Goal: Task Accomplishment & Management: Manage account settings

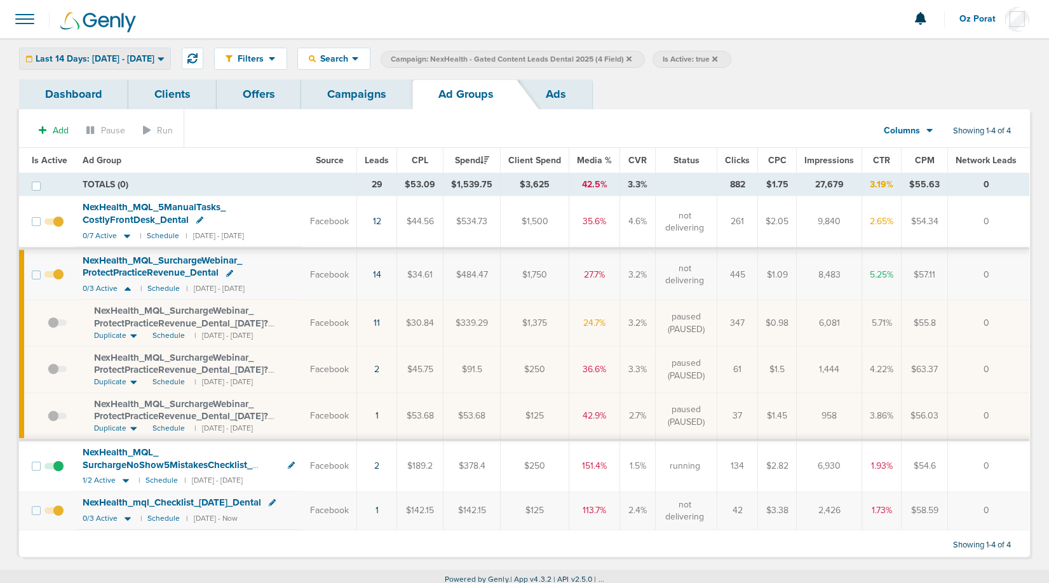
click at [129, 62] on span "Last 14 Days: [DATE] - [DATE]" at bounding box center [95, 59] width 119 height 9
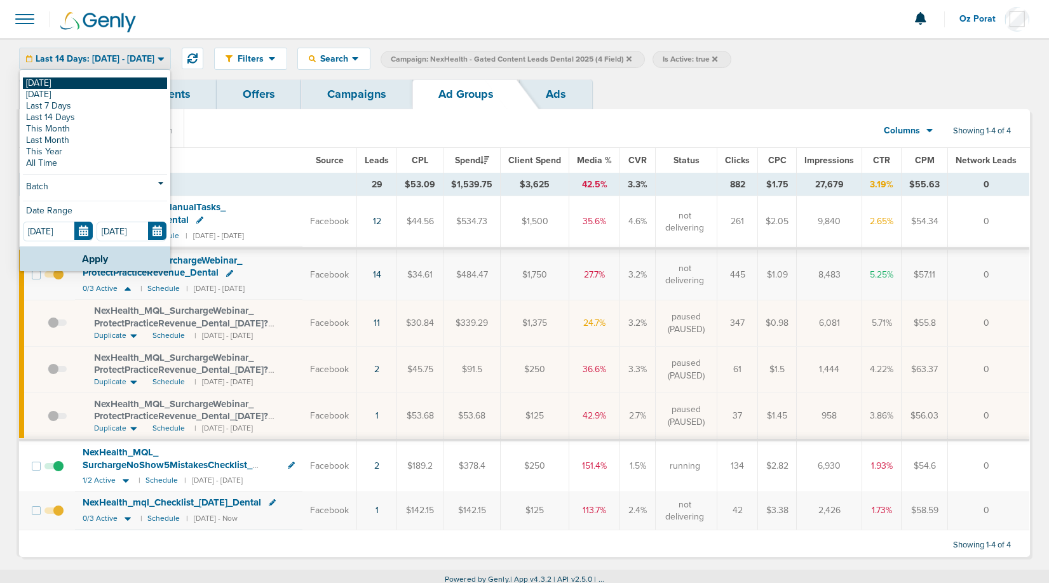
click at [95, 81] on link "[DATE]" at bounding box center [95, 83] width 144 height 11
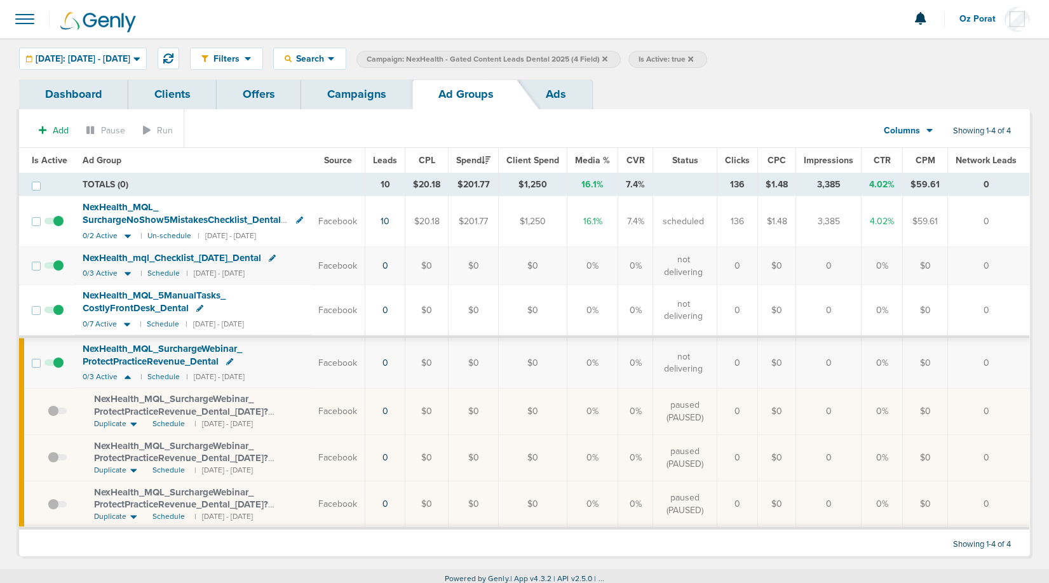
click at [345, 90] on link "Campaigns" at bounding box center [356, 94] width 111 height 30
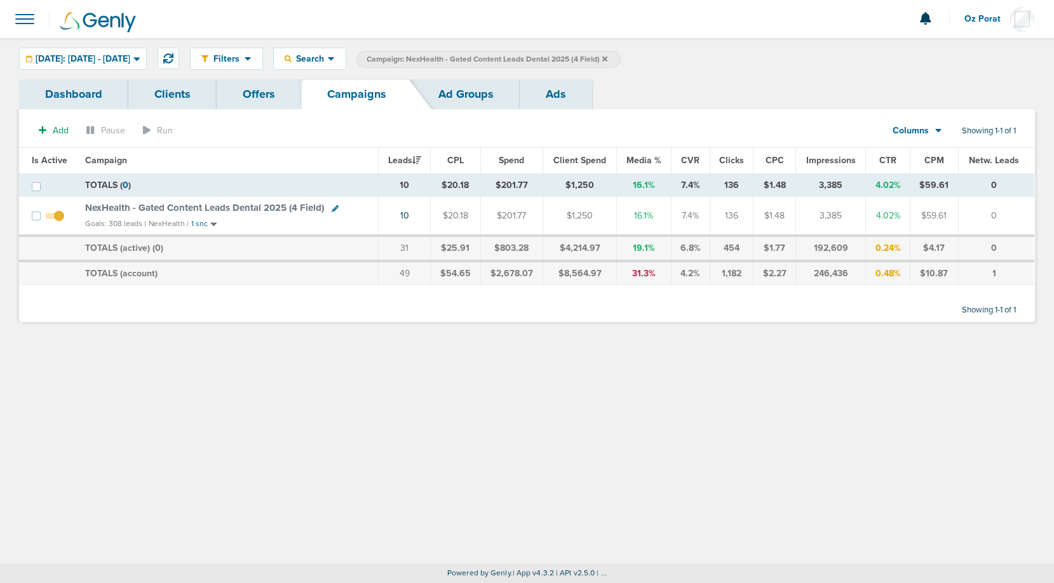
click at [233, 208] on span "NexHealth - Gated Content Leads Dental 2025 (4 Field)" at bounding box center [204, 207] width 239 height 11
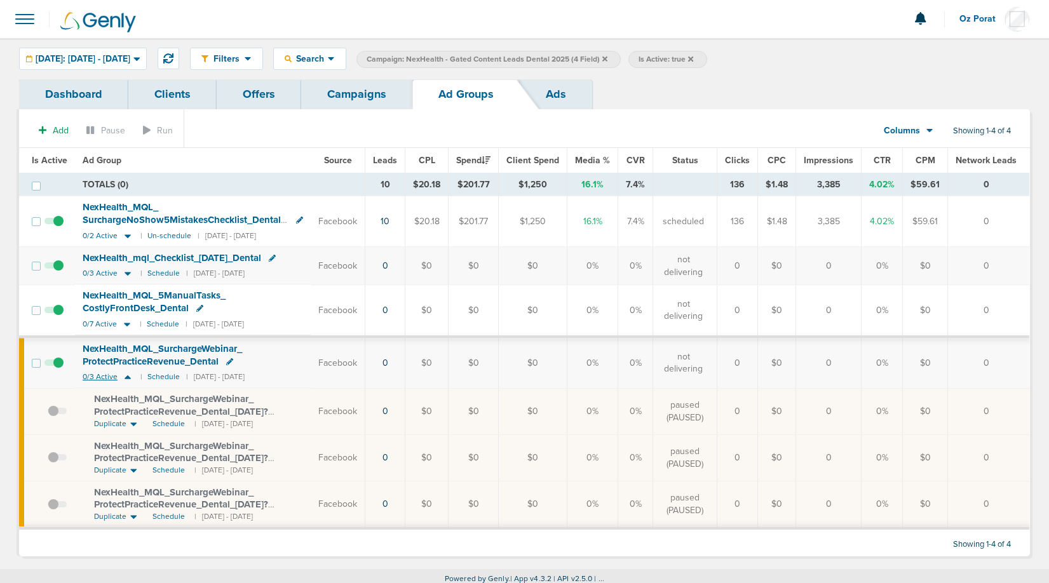
click at [96, 375] on span "0/3 Active" at bounding box center [100, 377] width 35 height 10
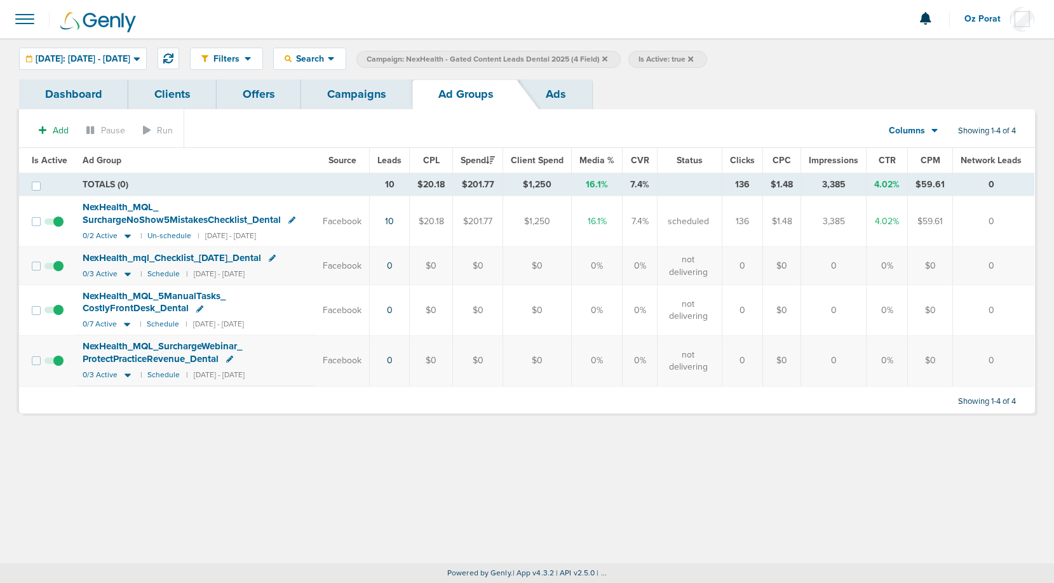
click at [128, 208] on span "NexHealth_ MQL_ SurchargeNoShow5MistakesChecklist_ Dental" at bounding box center [182, 213] width 198 height 24
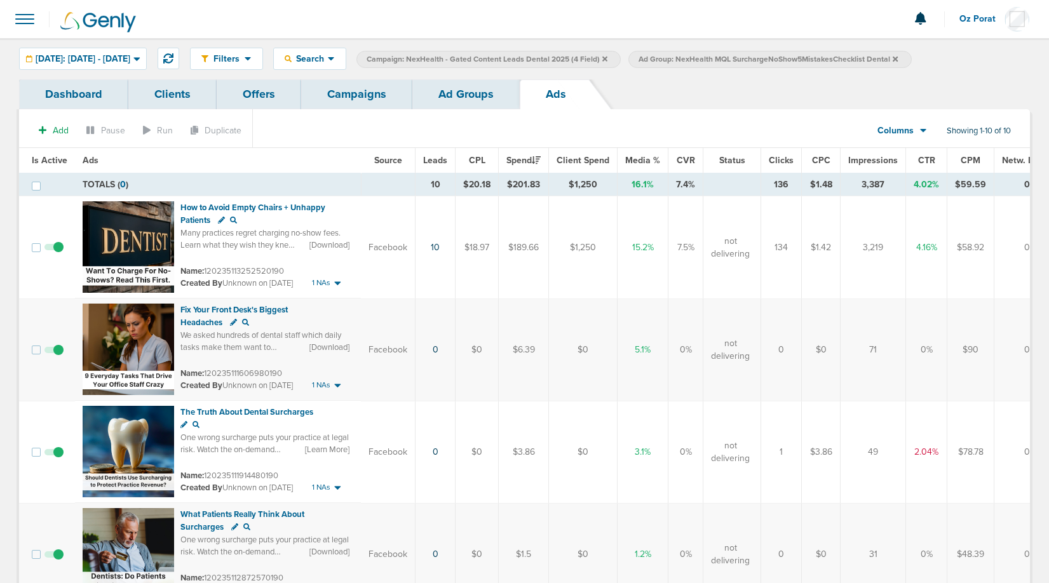
click at [456, 95] on link "Ad Groups" at bounding box center [465, 94] width 107 height 30
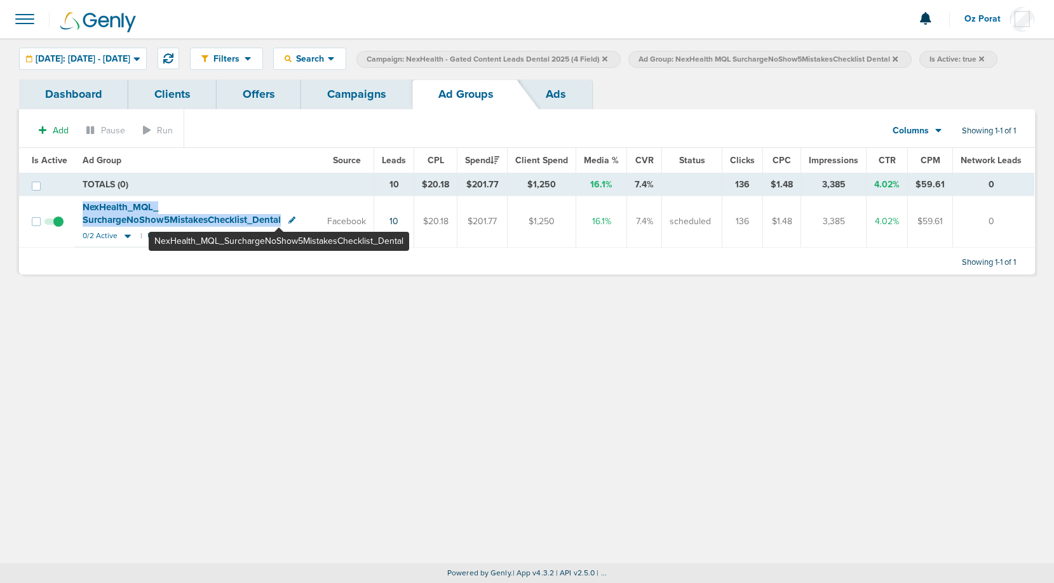
drag, startPoint x: 78, startPoint y: 209, endPoint x: 279, endPoint y: 224, distance: 201.4
click at [279, 224] on td "NexHealth_ MQL_ SurchargeNoShow5MistakesChecklist_ Dental 0/2 Active | Un-sched…" at bounding box center [197, 221] width 245 height 50
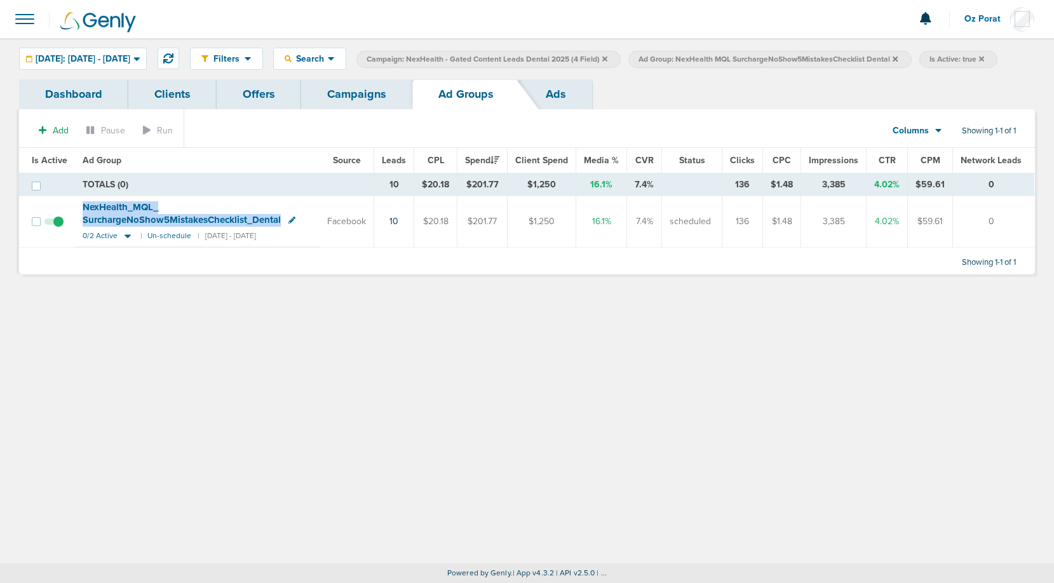
copy span "NexHealth_ MQL_ SurchargeNoShow5MistakesChecklist_ Dental"
click at [350, 80] on link "Campaigns" at bounding box center [356, 94] width 111 height 30
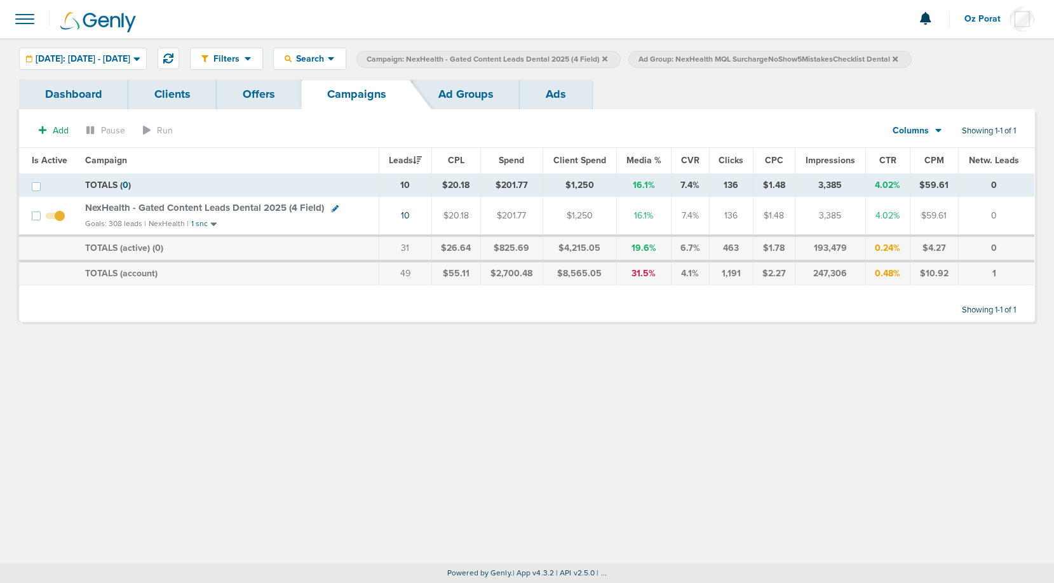
click at [898, 59] on icon at bounding box center [895, 58] width 5 height 5
click at [608, 57] on icon at bounding box center [605, 58] width 5 height 5
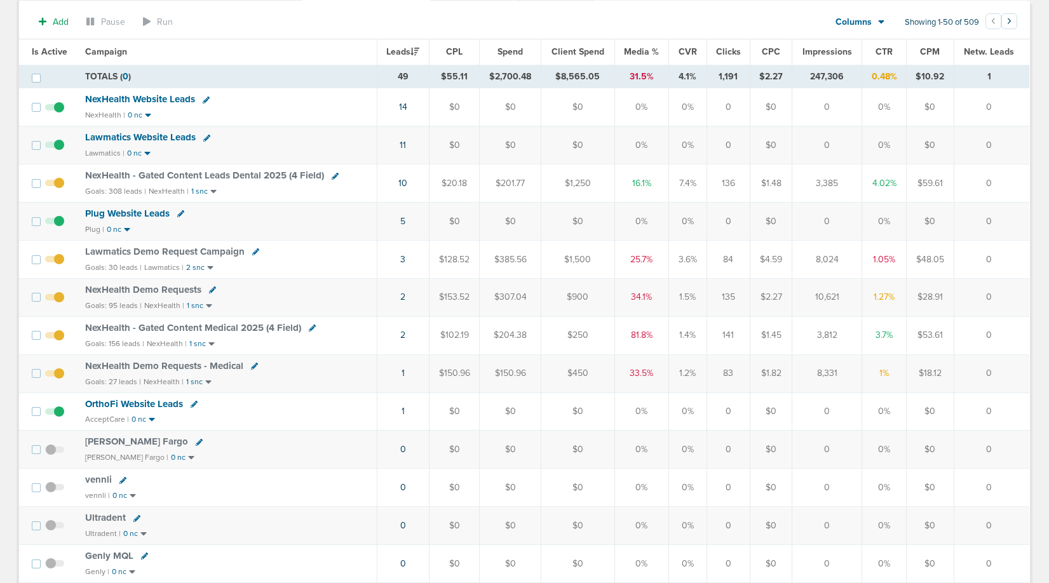
scroll to position [109, 0]
click at [174, 247] on span "Lawmatics Demo Request Campaign" at bounding box center [165, 250] width 160 height 11
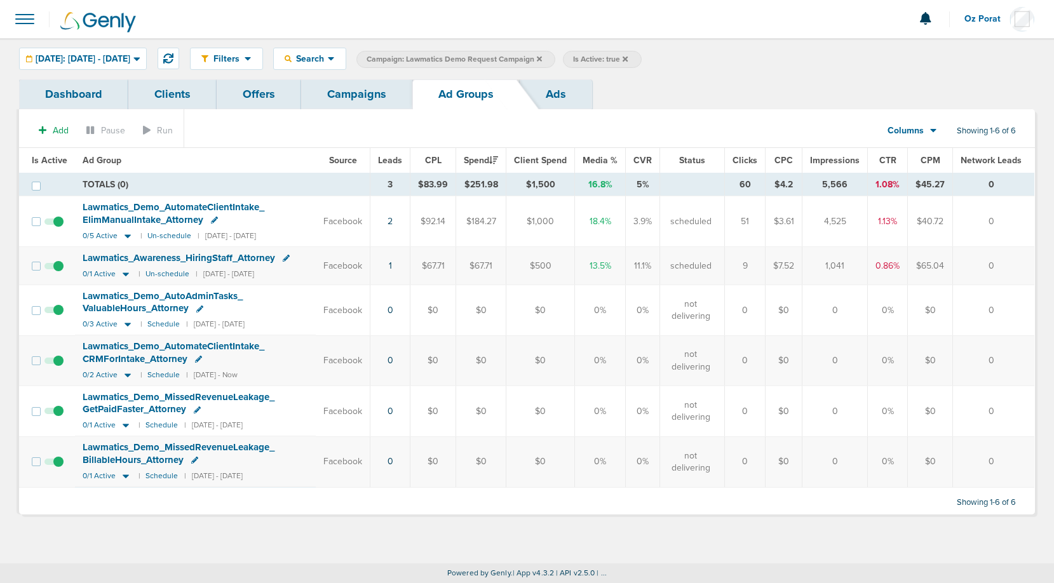
click at [559, 93] on link "Ads" at bounding box center [556, 94] width 72 height 30
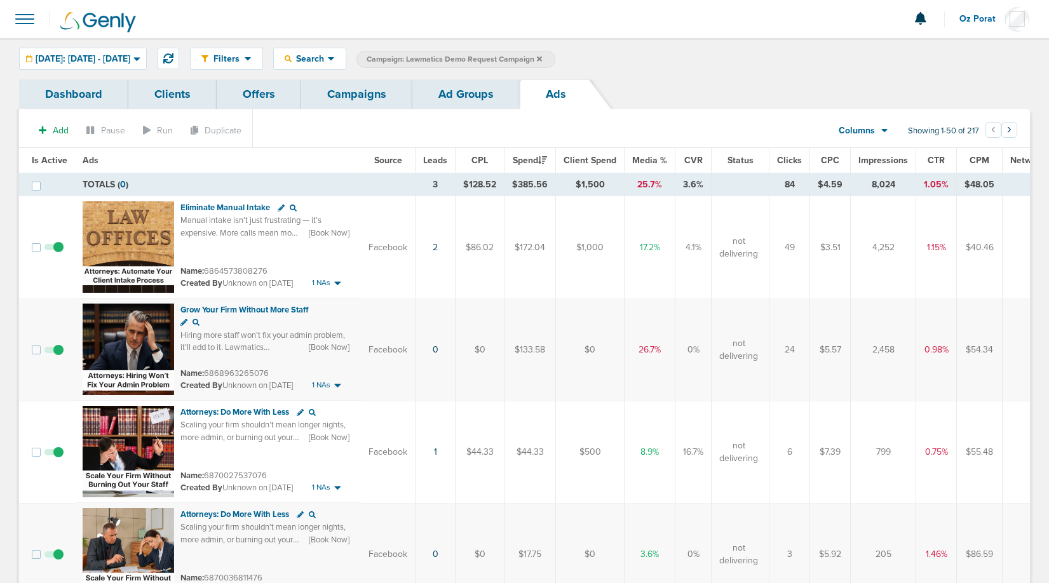
click at [343, 97] on link "Campaigns" at bounding box center [356, 94] width 111 height 30
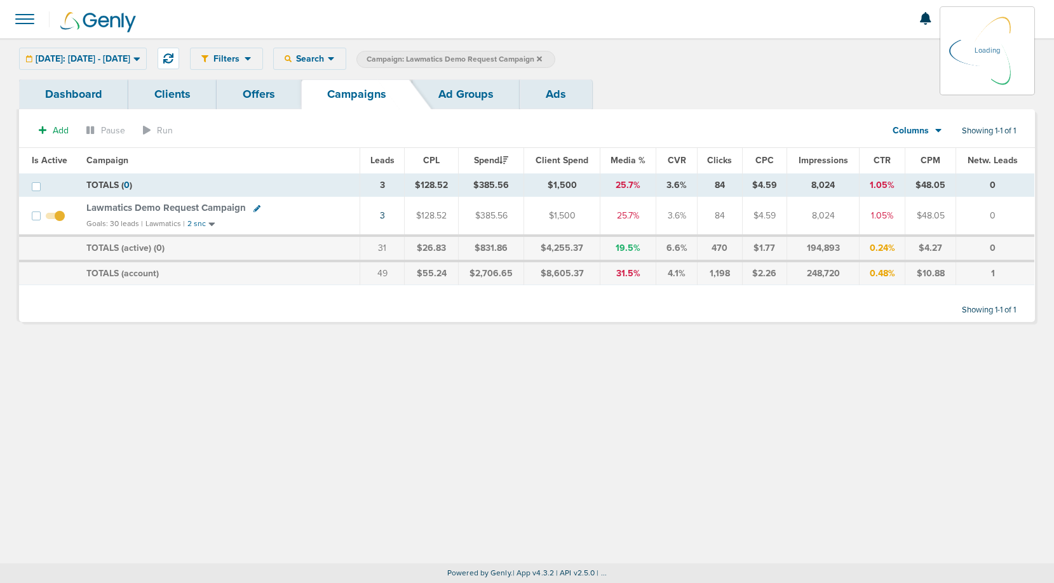
click at [542, 58] on icon at bounding box center [539, 58] width 5 height 5
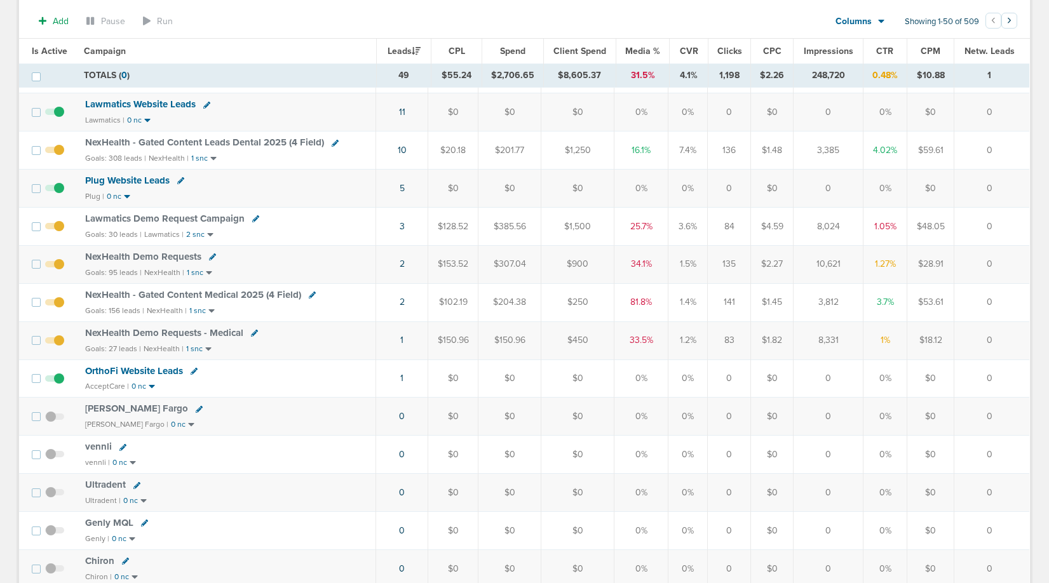
scroll to position [147, 0]
click at [183, 293] on span "NexHealth - Gated Content Medical 2025 (4 Field)" at bounding box center [193, 292] width 216 height 11
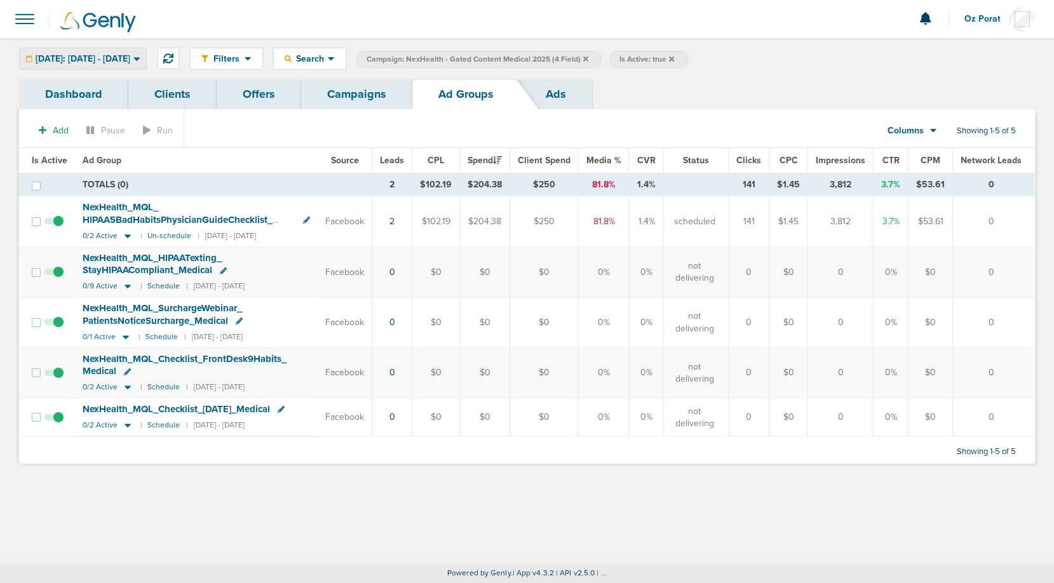
click at [130, 62] on span "[DATE]: [DATE] - [DATE]" at bounding box center [83, 59] width 95 height 9
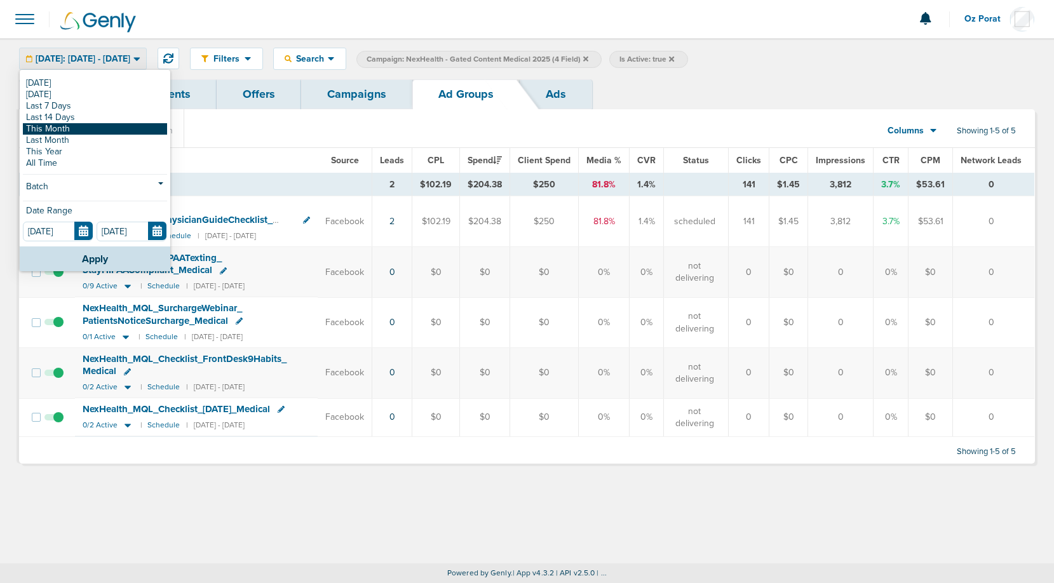
click at [105, 123] on div "[DATE] [DATE] Last 7 Days Last 14 Days This Month Last Month This Year All Time" at bounding box center [95, 124] width 144 height 92
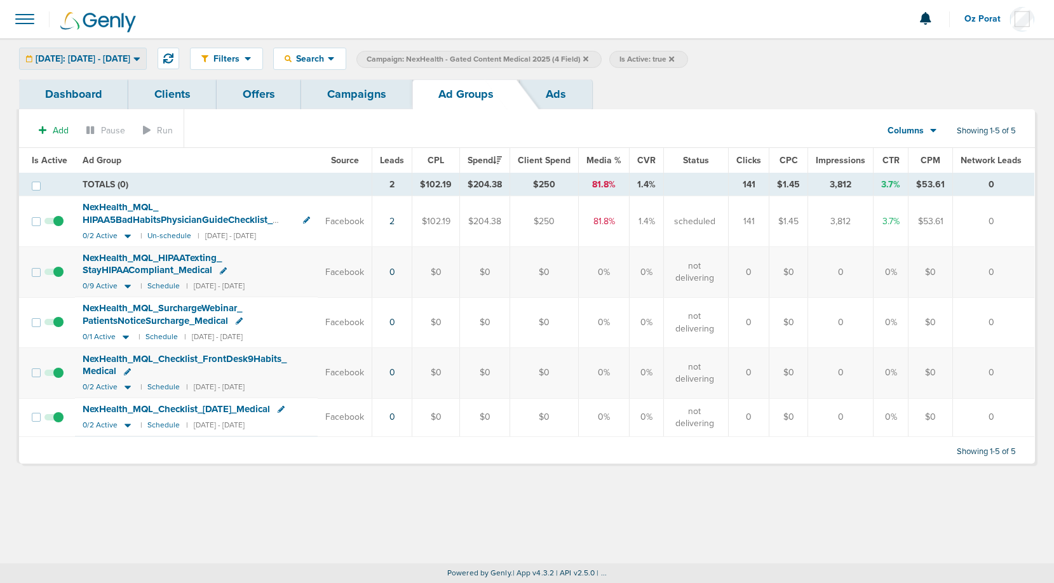
click at [127, 61] on span "[DATE]: [DATE] - [DATE]" at bounding box center [83, 59] width 95 height 9
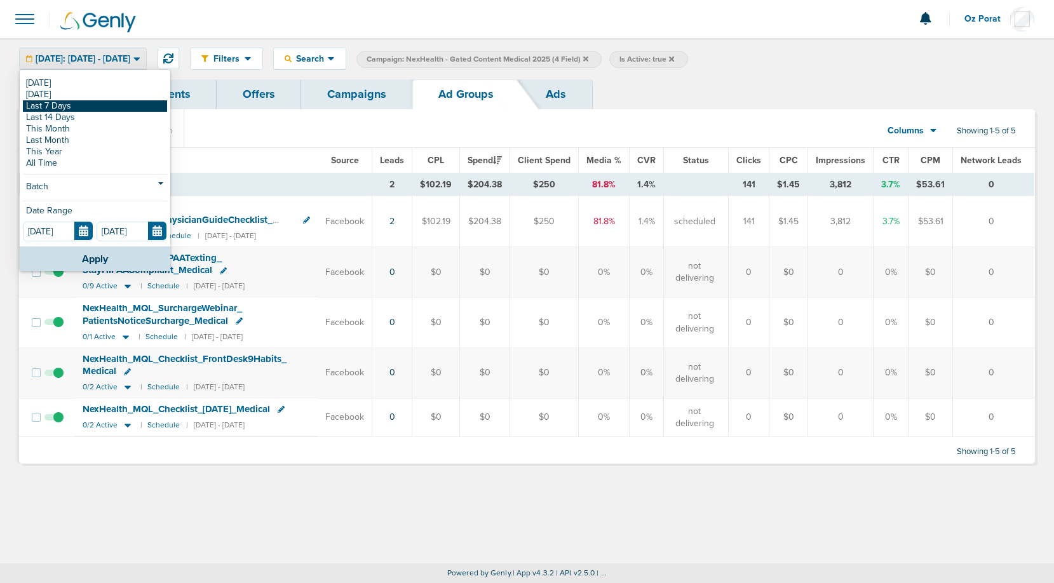
click at [98, 108] on link "Last 7 Days" at bounding box center [95, 105] width 144 height 11
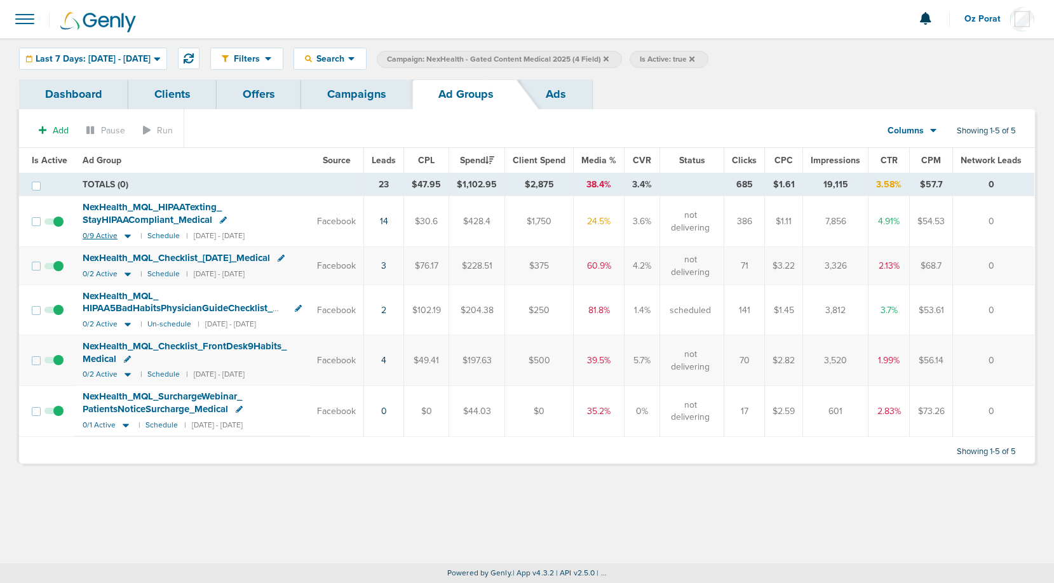
click at [104, 235] on span "0/9 Active" at bounding box center [100, 236] width 35 height 10
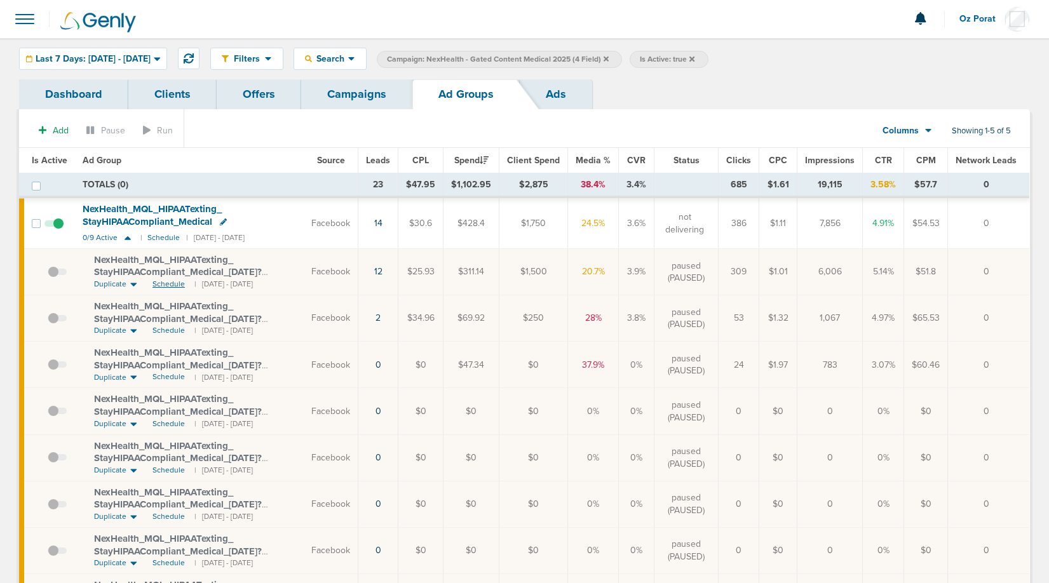
click at [171, 282] on span "Schedule" at bounding box center [169, 284] width 32 height 11
click at [97, 240] on span "0/9 Active" at bounding box center [100, 238] width 35 height 10
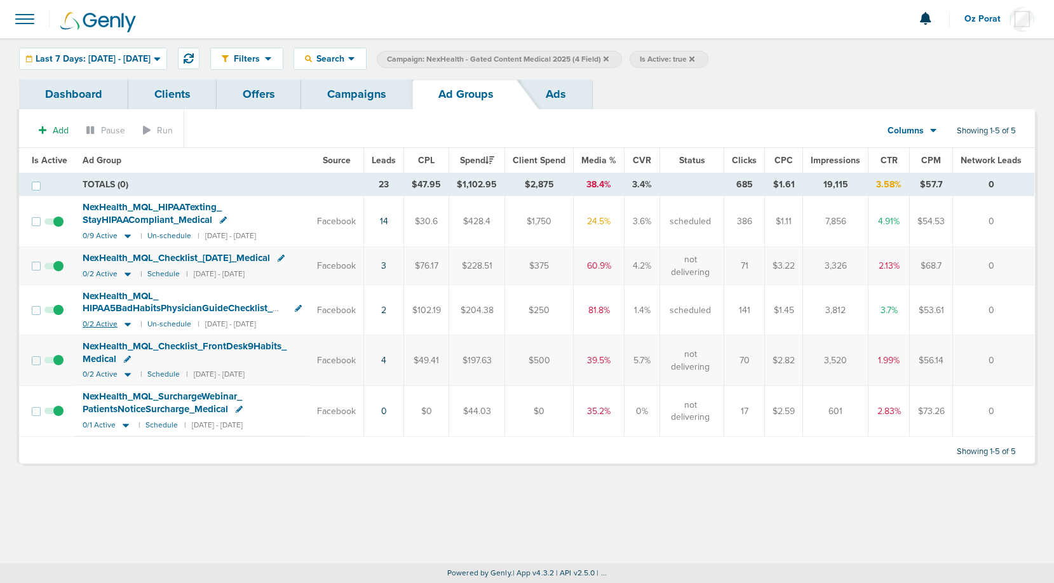
click at [95, 329] on span "0/2 Active" at bounding box center [100, 325] width 35 height 10
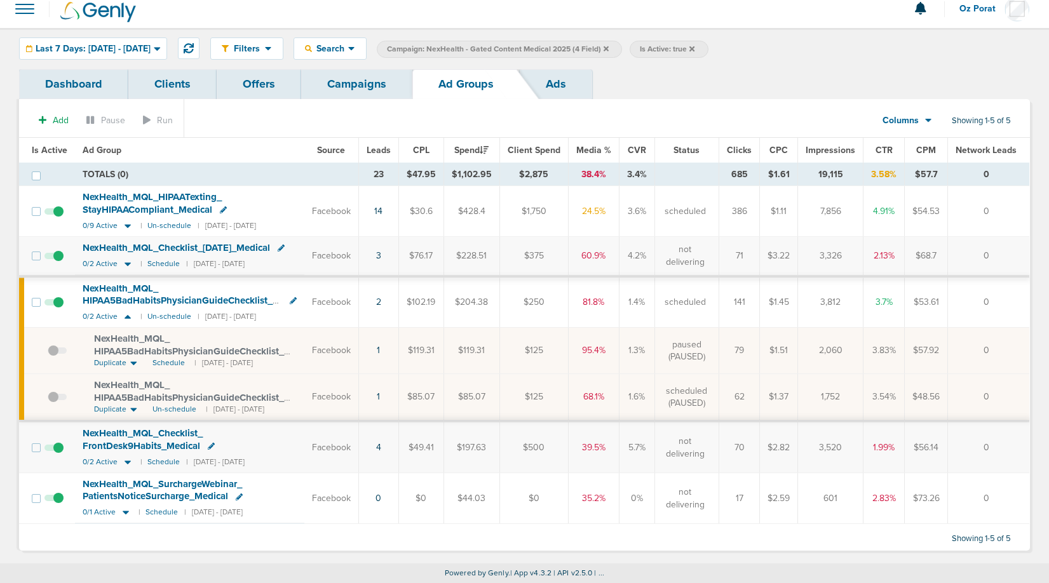
scroll to position [15, 0]
click at [161, 322] on small "Un-schedule" at bounding box center [169, 317] width 44 height 10
click at [95, 322] on span "0/2 Active" at bounding box center [100, 317] width 35 height 10
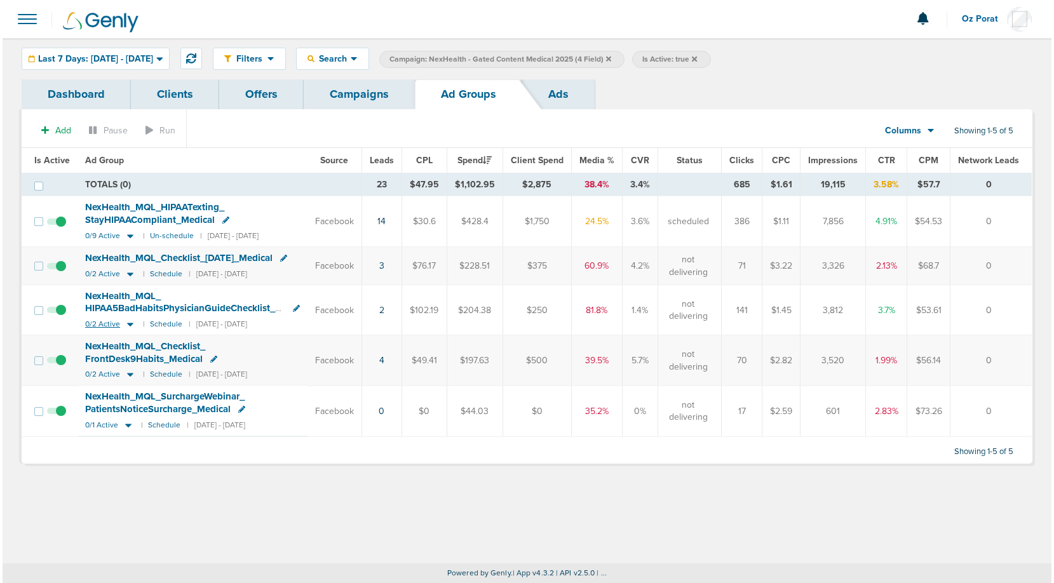
scroll to position [0, 0]
click at [360, 94] on link "Campaigns" at bounding box center [356, 94] width 111 height 30
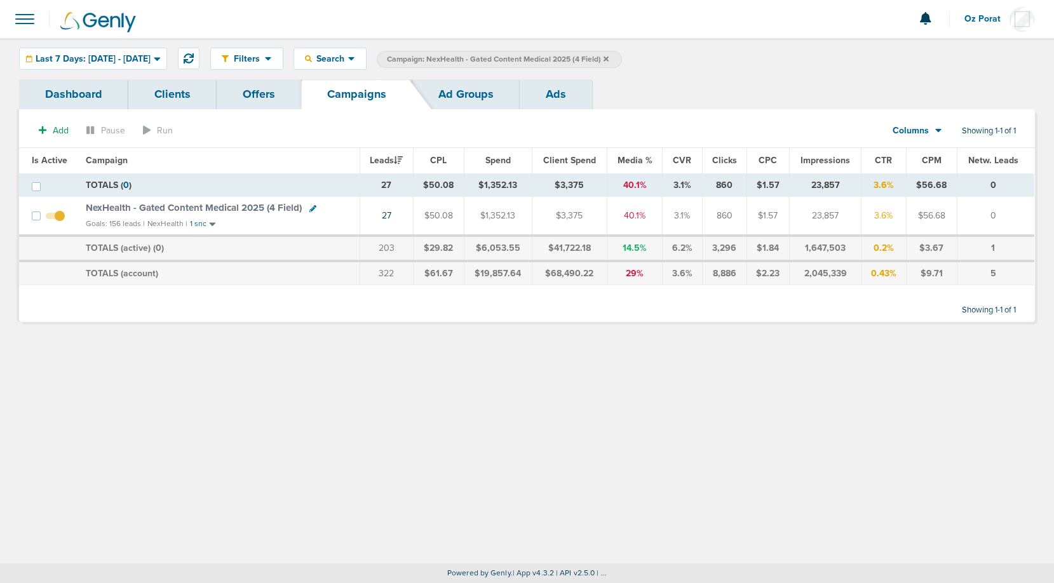
click at [311, 207] on icon at bounding box center [313, 208] width 7 height 7
select select
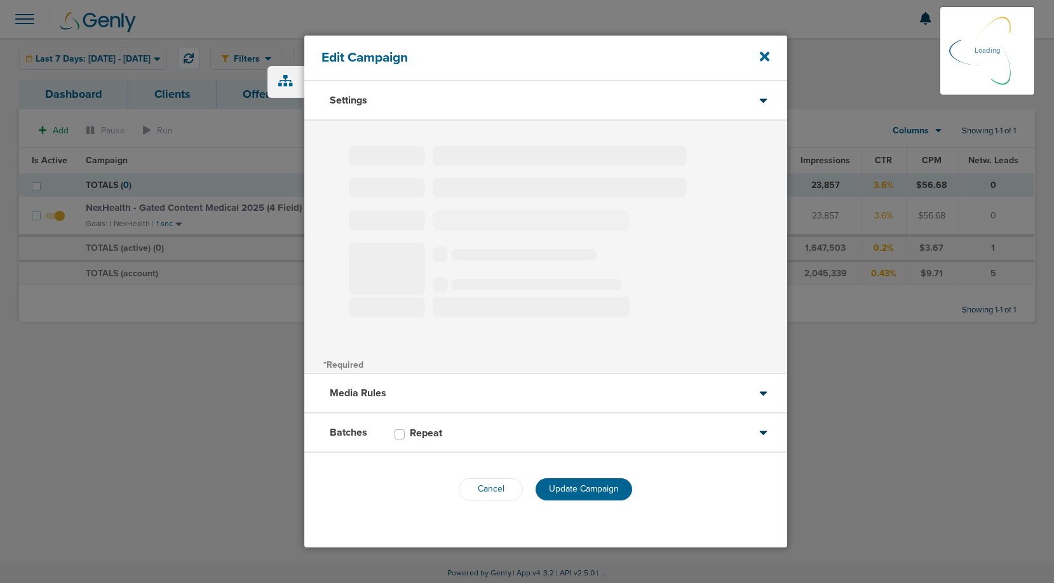
type input "NexHealth - Gated Content Medical 2025 (4 Field)"
select select "Leads"
radio input "true"
select select "readWrite"
checkbox input "true"
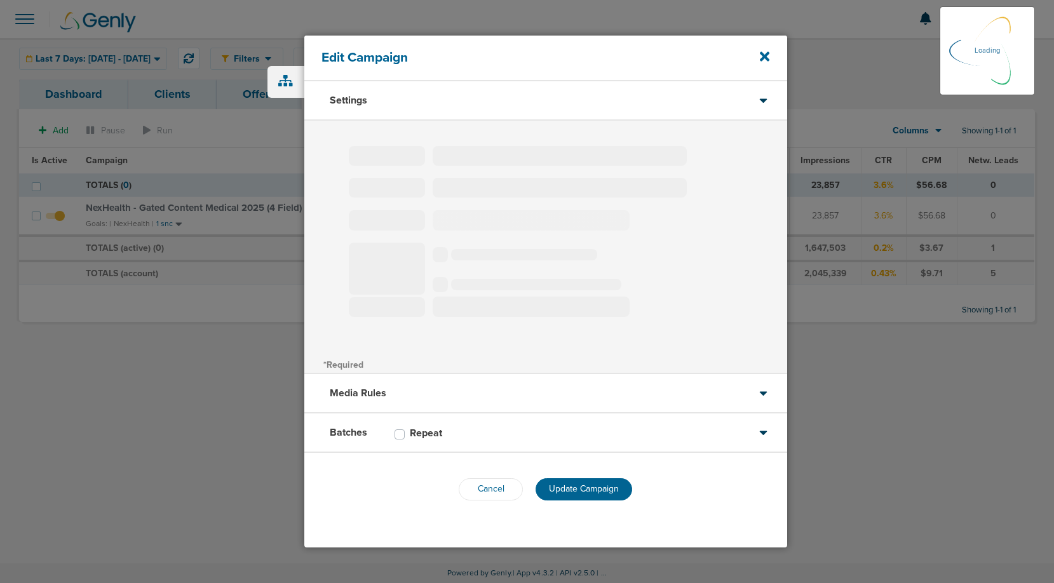
select select "1"
select select "2"
select select "3"
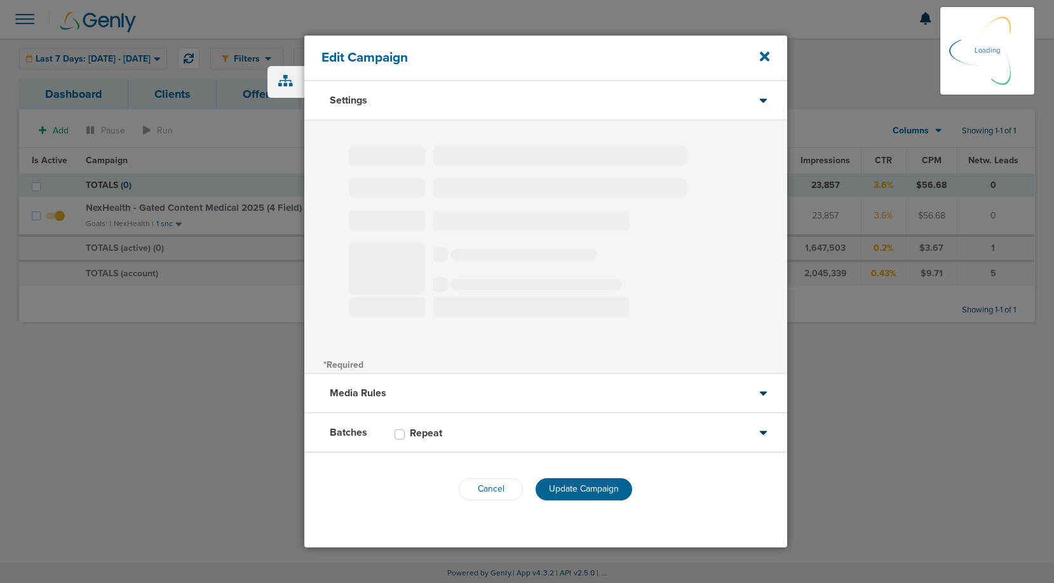
select select "4"
select select "6"
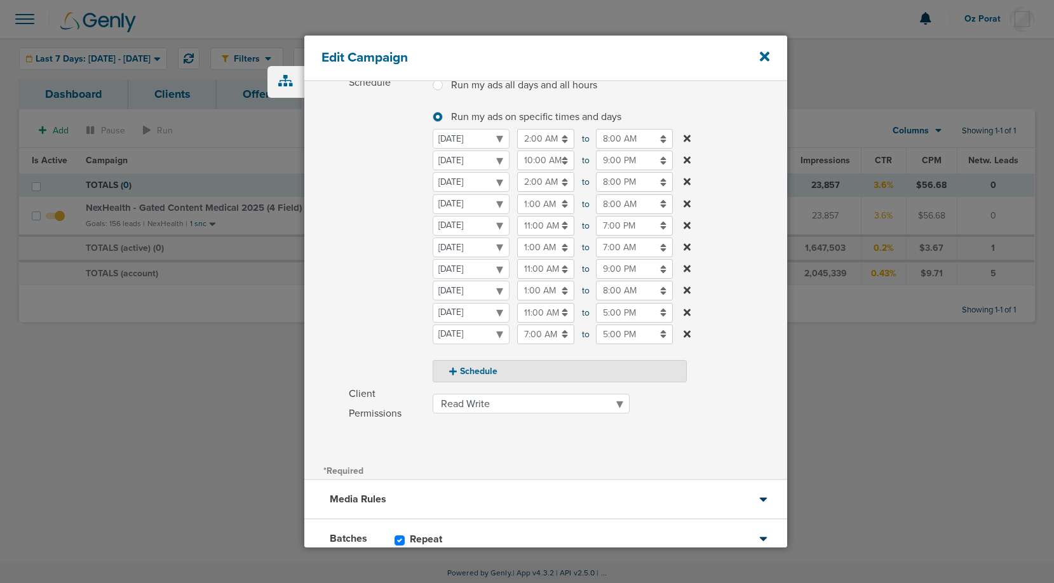
scroll to position [167, 0]
click at [763, 50] on icon at bounding box center [765, 57] width 10 height 14
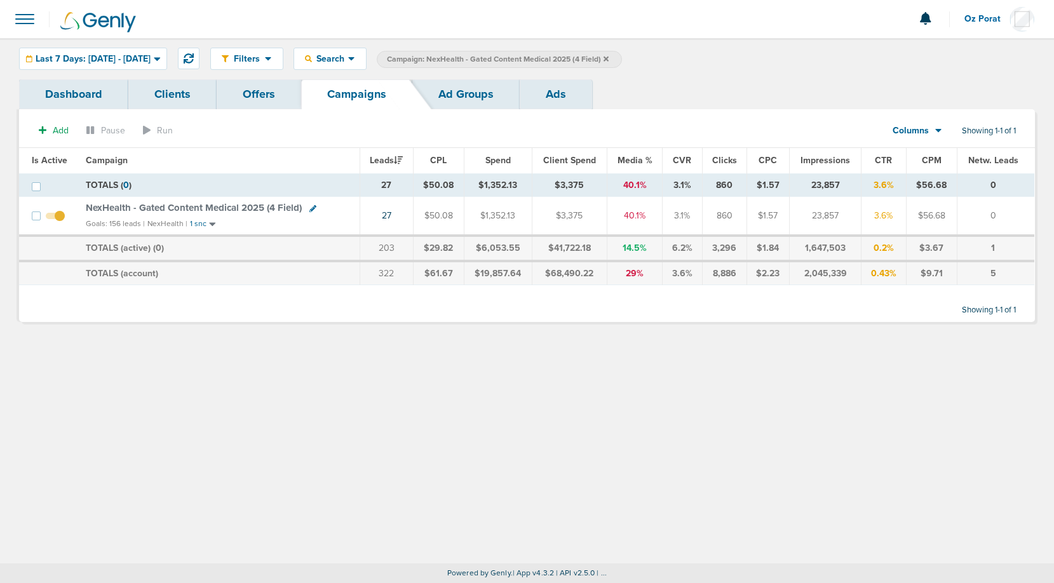
click at [609, 55] on icon at bounding box center [606, 59] width 5 height 8
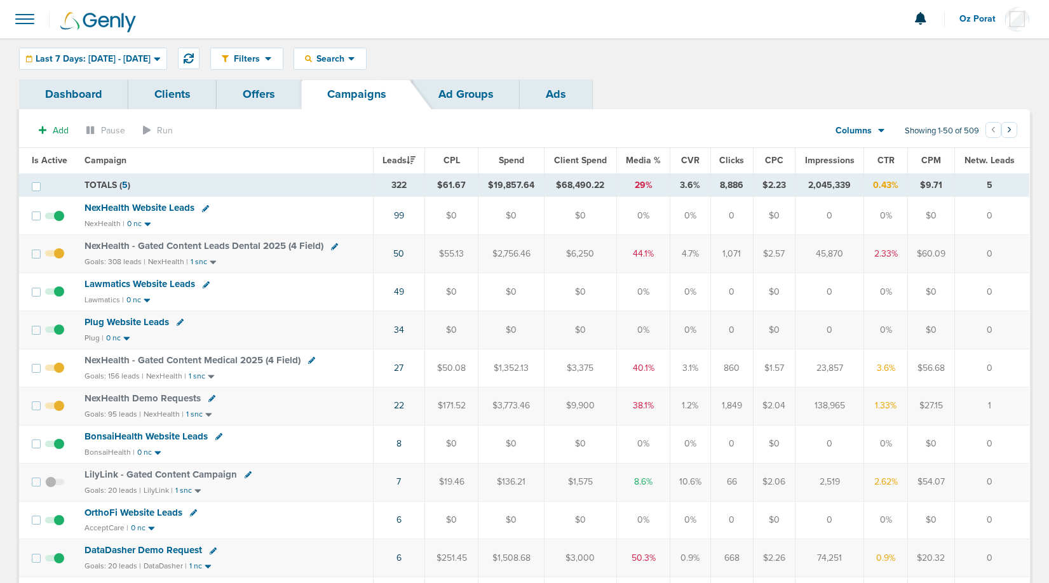
click at [332, 243] on icon at bounding box center [334, 246] width 7 height 7
select select
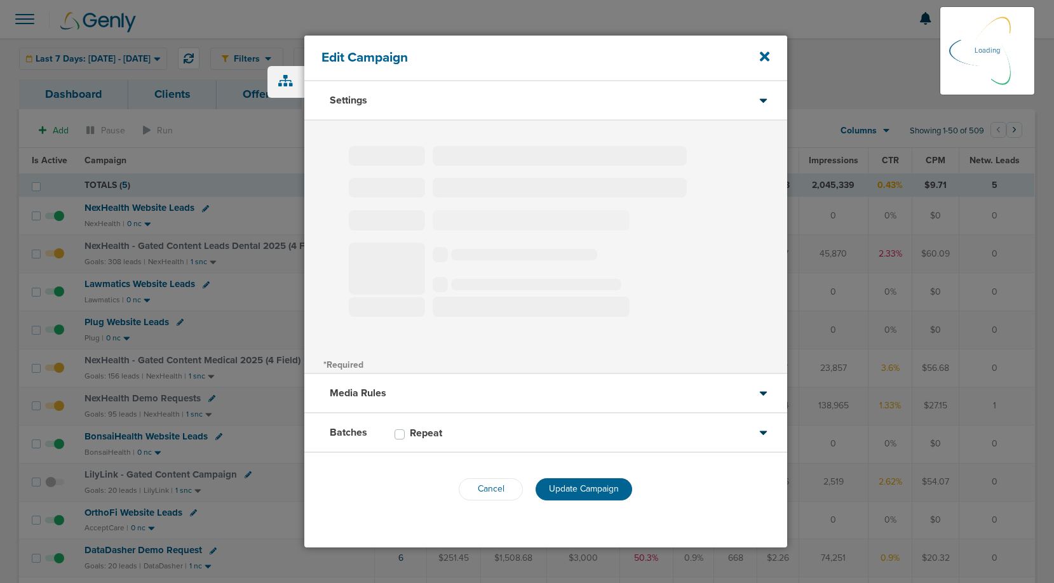
type input "NexHealth - Gated Content Leads Dental 2025 (4 Field)"
select select "Leads"
radio input "true"
select select "readWrite"
checkbox input "true"
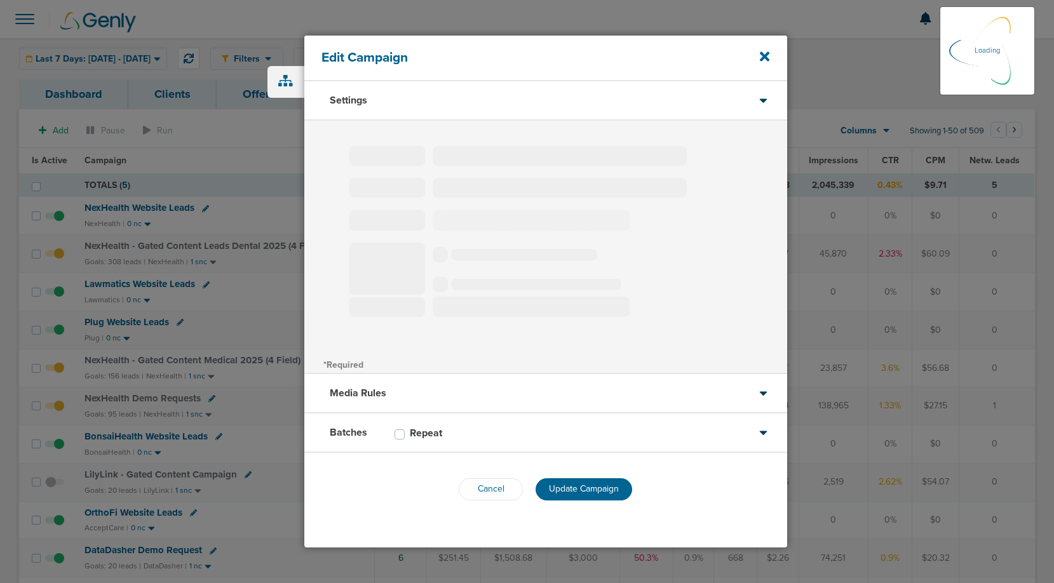
select select "1"
select select "2"
select select "3"
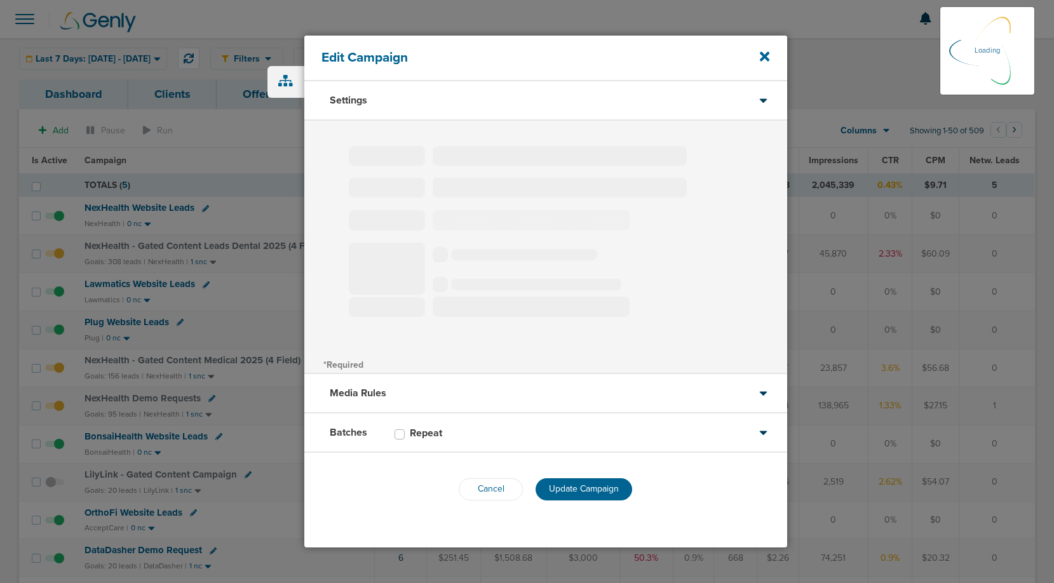
select select "4"
select select "6"
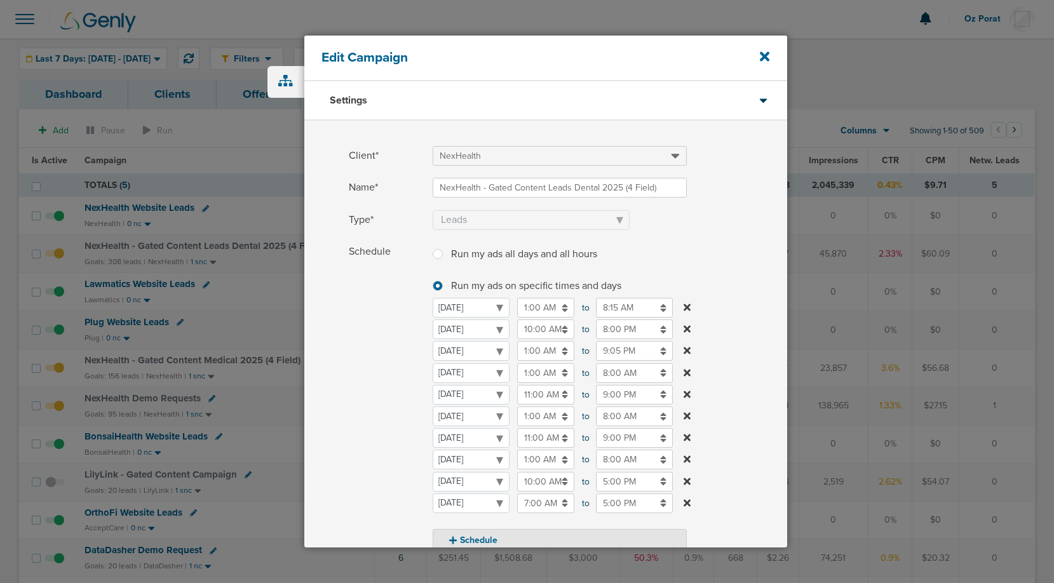
click at [642, 374] on input "8:00 AM" at bounding box center [634, 374] width 77 height 20
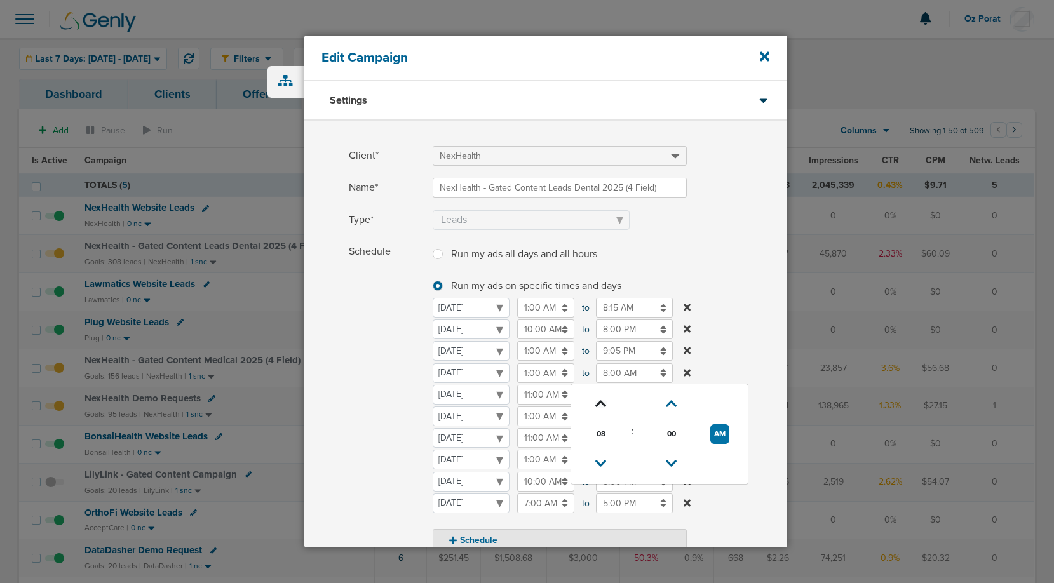
click at [604, 402] on icon at bounding box center [601, 404] width 11 height 8
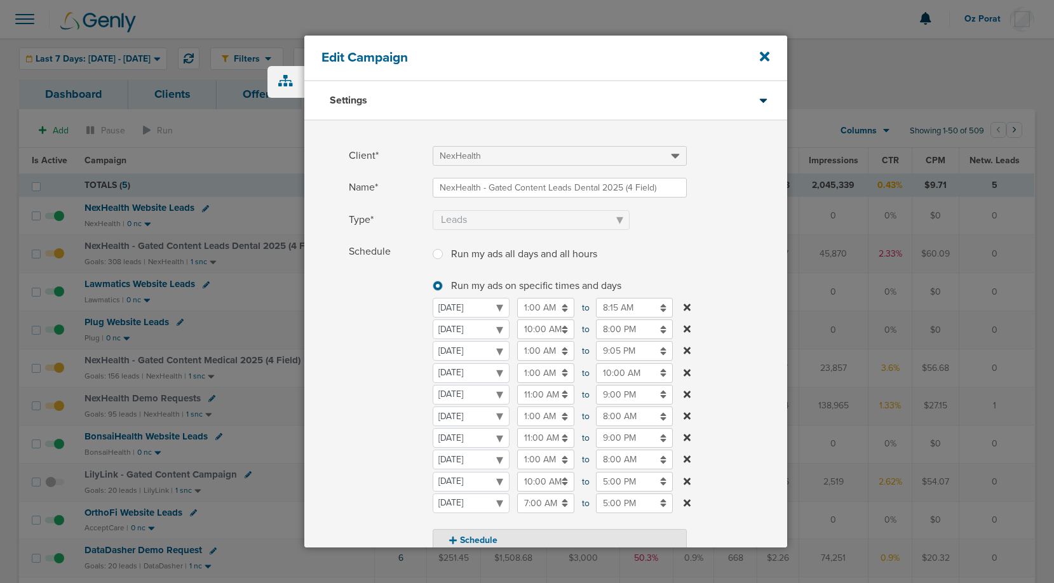
click at [730, 320] on label "Schedule Run my ads all days and all hours Run my ads all days and all hours Ru…" at bounding box center [568, 397] width 439 height 310
click at [624, 378] on input "10:00 AM" at bounding box center [634, 374] width 77 height 20
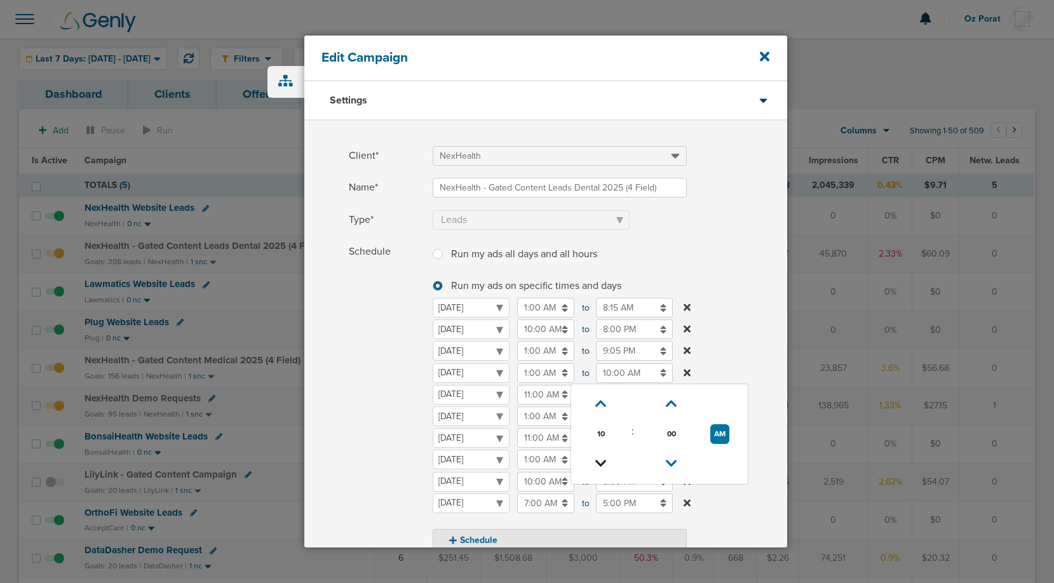
click at [596, 460] on icon at bounding box center [601, 464] width 11 height 8
type input "9:00 AM"
click at [760, 301] on label "Schedule Run my ads all days and all hours Run my ads all days and all hours Ru…" at bounding box center [568, 397] width 439 height 310
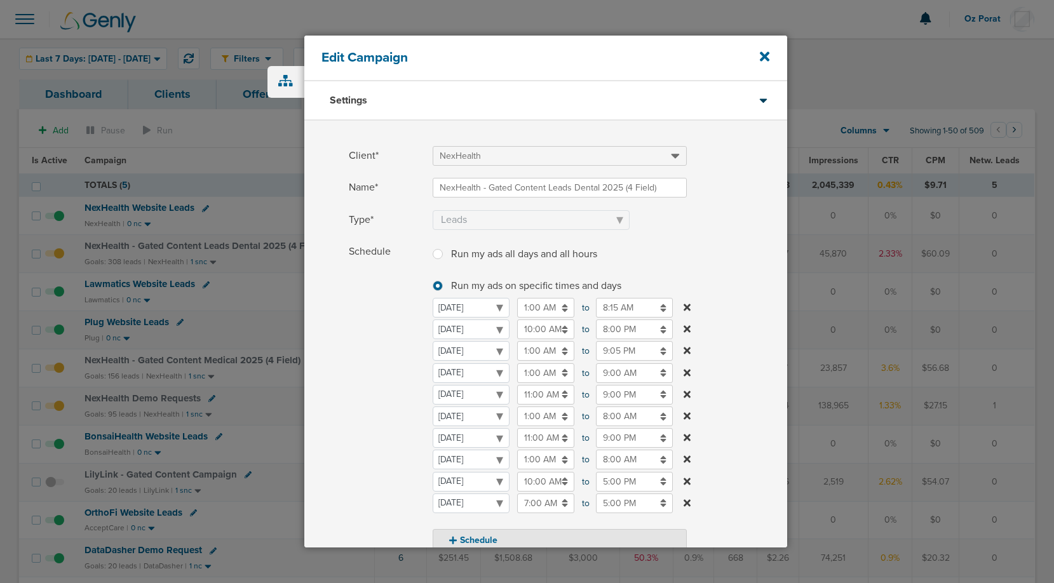
scroll to position [254, 0]
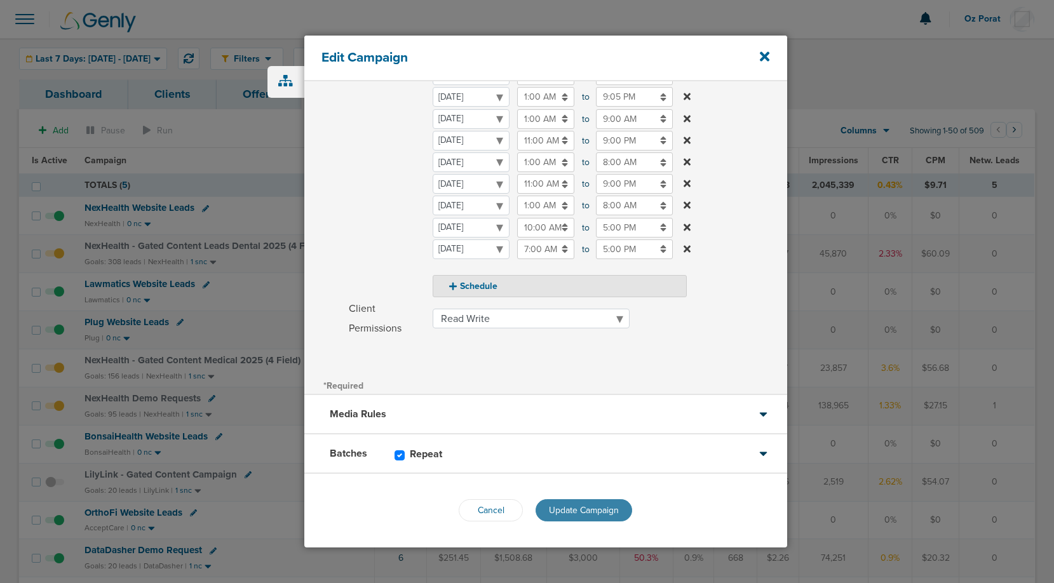
click at [587, 509] on span "Update Campaign" at bounding box center [584, 510] width 70 height 11
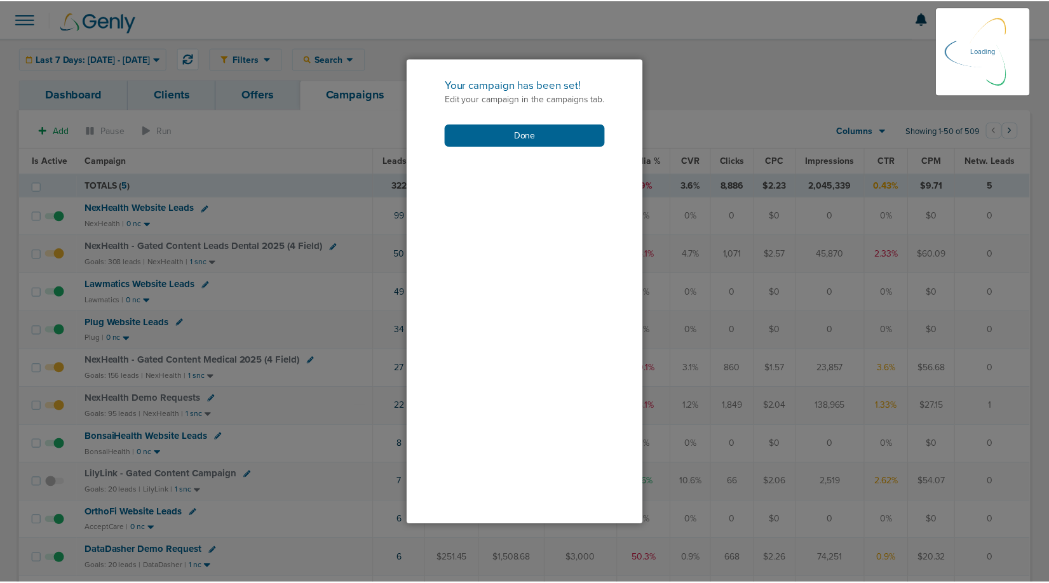
scroll to position [213, 0]
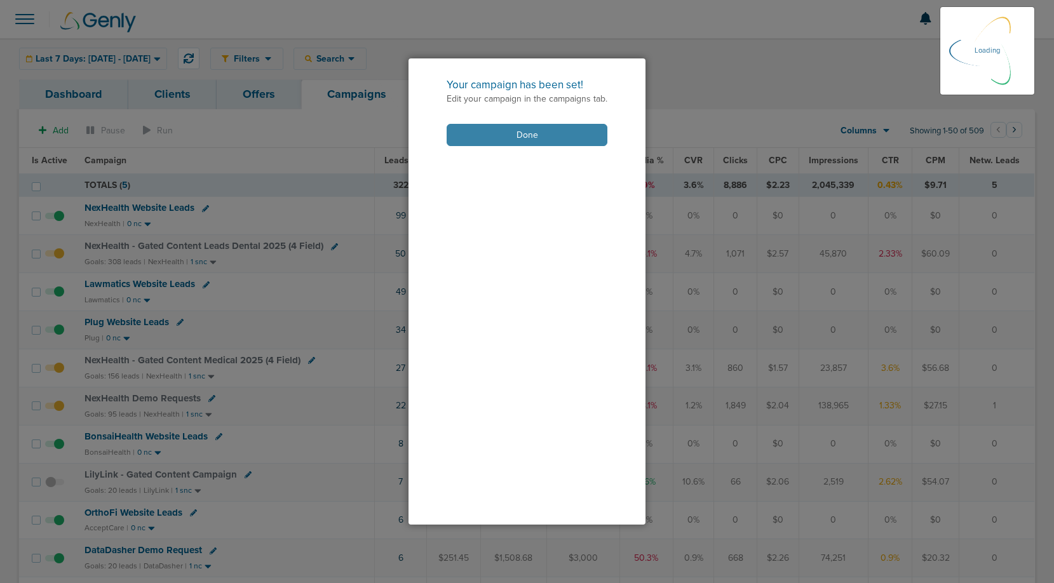
drag, startPoint x: 540, startPoint y: 142, endPoint x: 556, endPoint y: 144, distance: 16.6
click at [539, 142] on button "Done" at bounding box center [527, 135] width 161 height 22
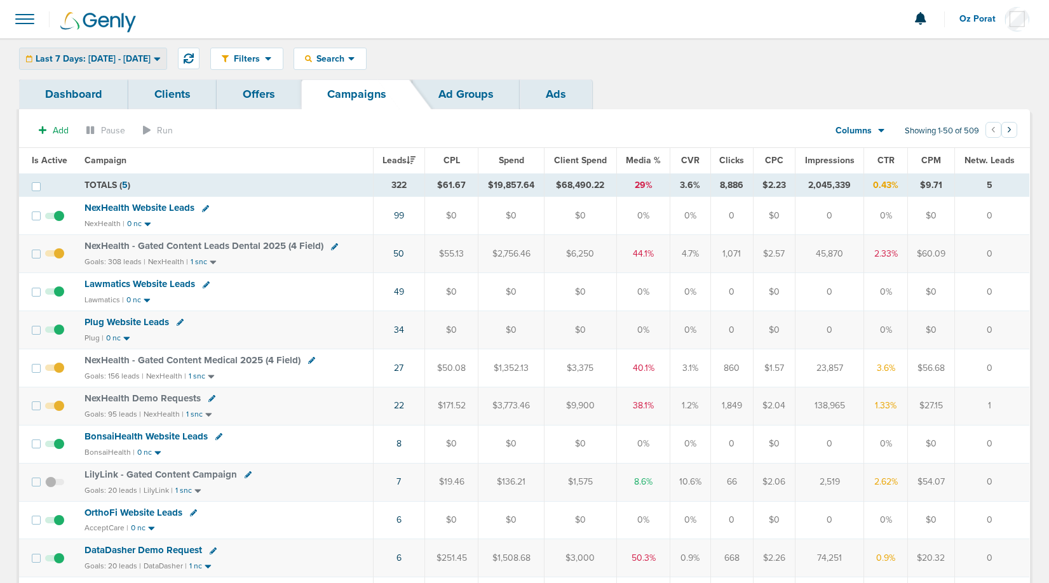
click at [112, 63] on span "Last 7 Days: [DATE] - [DATE]" at bounding box center [93, 59] width 115 height 9
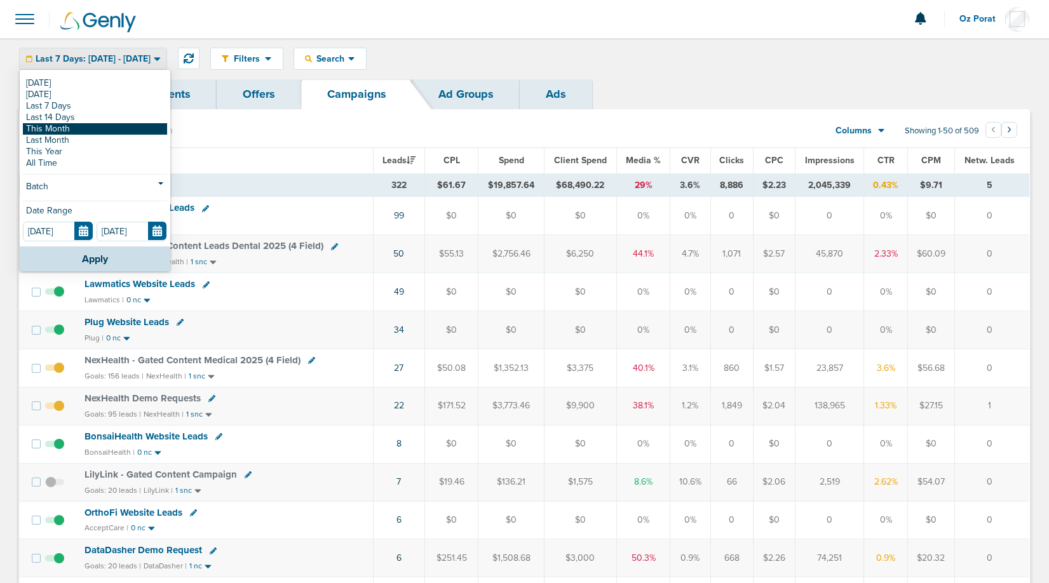
click at [76, 132] on link "This Month" at bounding box center [95, 128] width 144 height 11
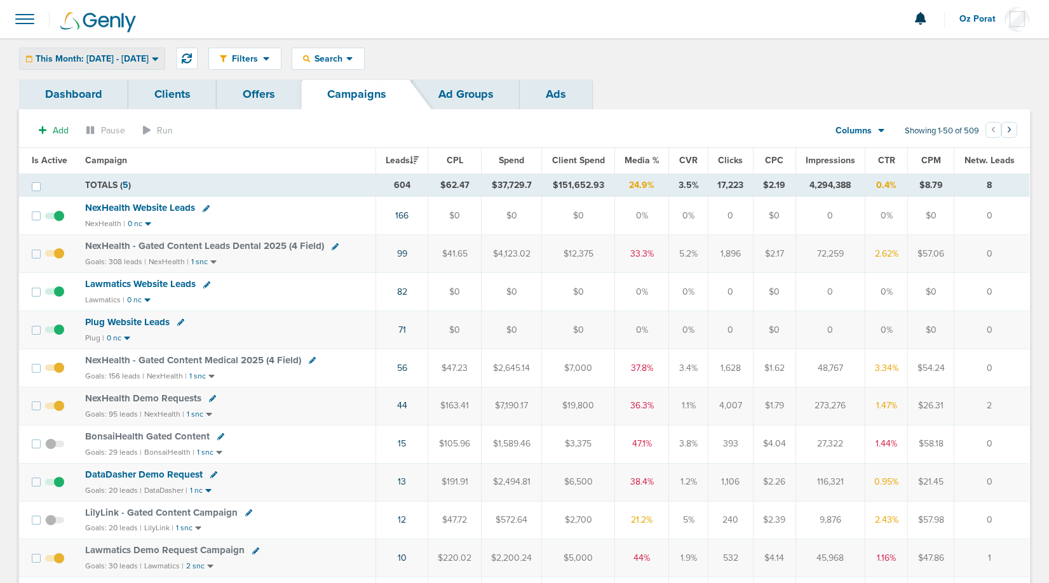
click at [129, 64] on div "This Month: [DATE] - [DATE]" at bounding box center [92, 58] width 145 height 21
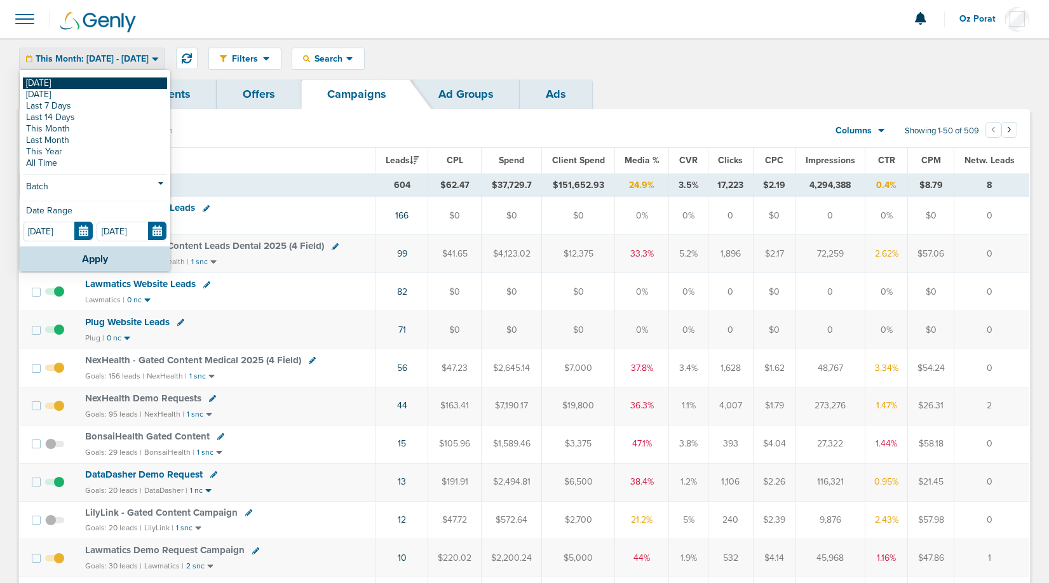
click at [85, 86] on link "[DATE]" at bounding box center [95, 83] width 144 height 11
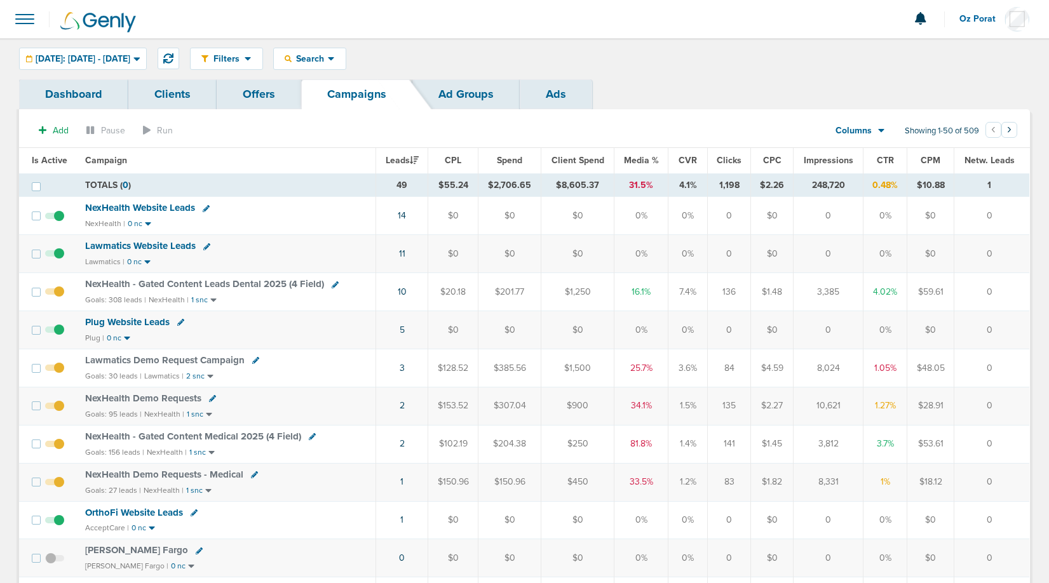
click at [643, 157] on span "Media %" at bounding box center [641, 160] width 35 height 11
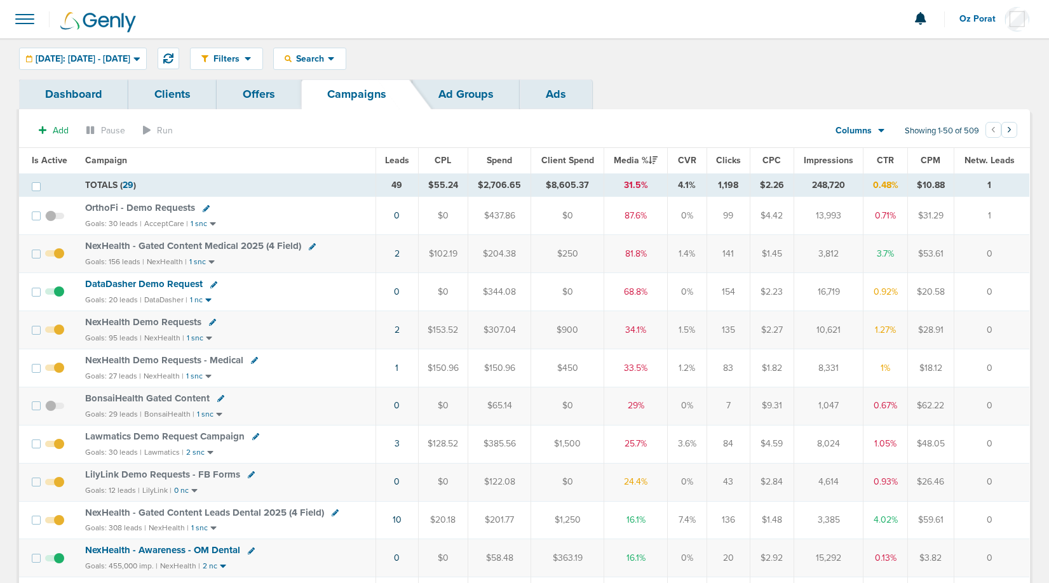
click at [402, 162] on span "Leads" at bounding box center [397, 160] width 24 height 11
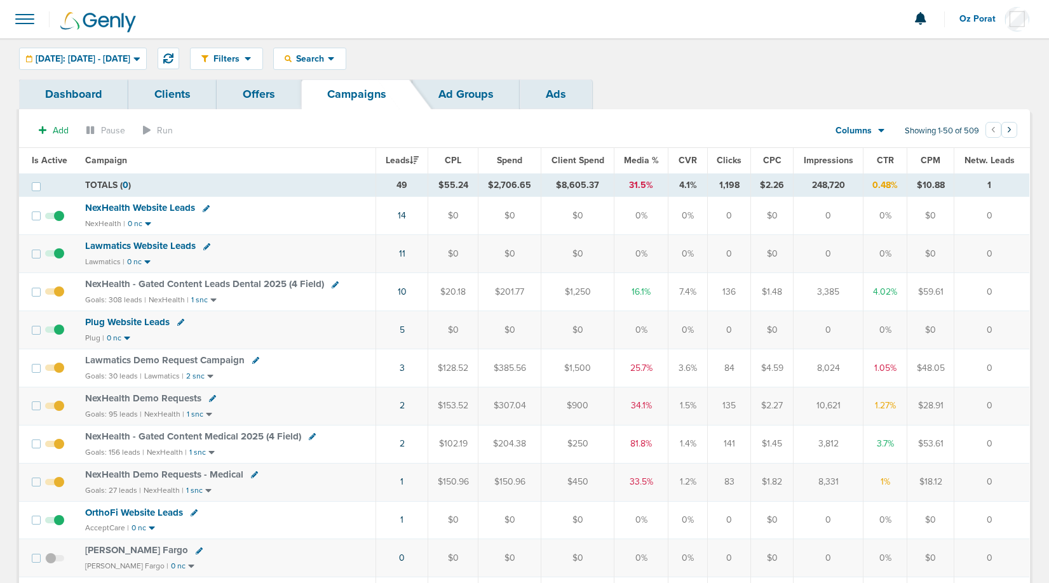
click at [130, 290] on div "NexHealth - Gated Content Leads Dental 2025 (4 Field)" at bounding box center [226, 284] width 283 height 13
click at [147, 285] on span "NexHealth - Gated Content Leads Dental 2025 (4 Field)" at bounding box center [204, 283] width 239 height 11
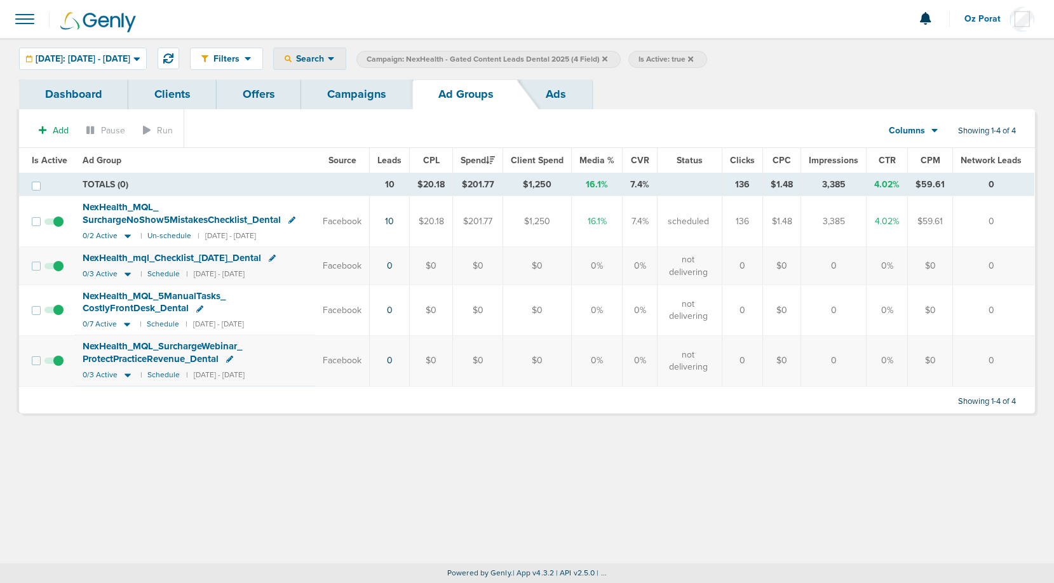
click at [346, 48] on div "Search" at bounding box center [310, 58] width 72 height 21
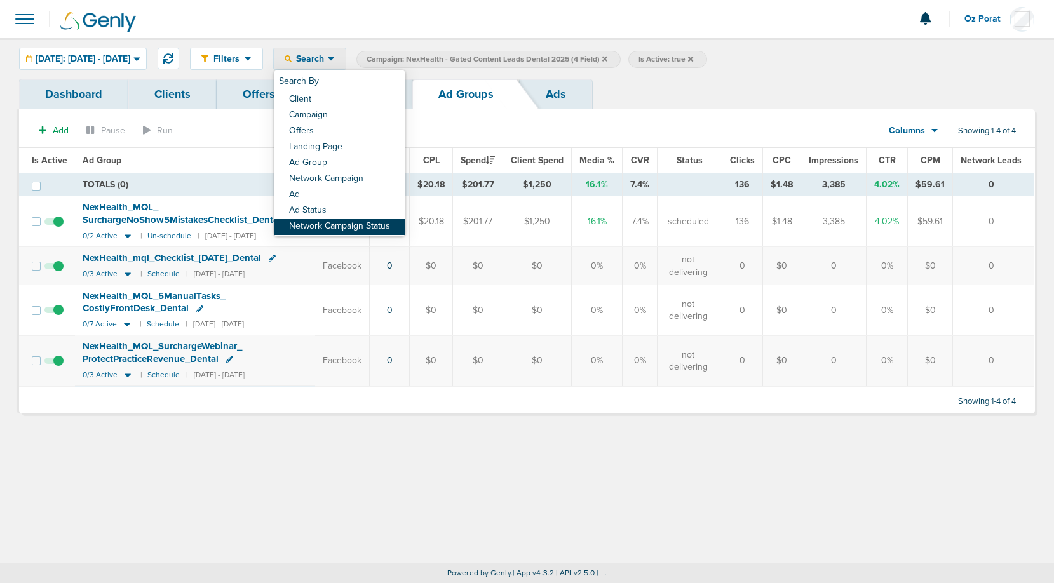
click at [353, 231] on link "Network Campaign Status" at bounding box center [340, 227] width 132 height 16
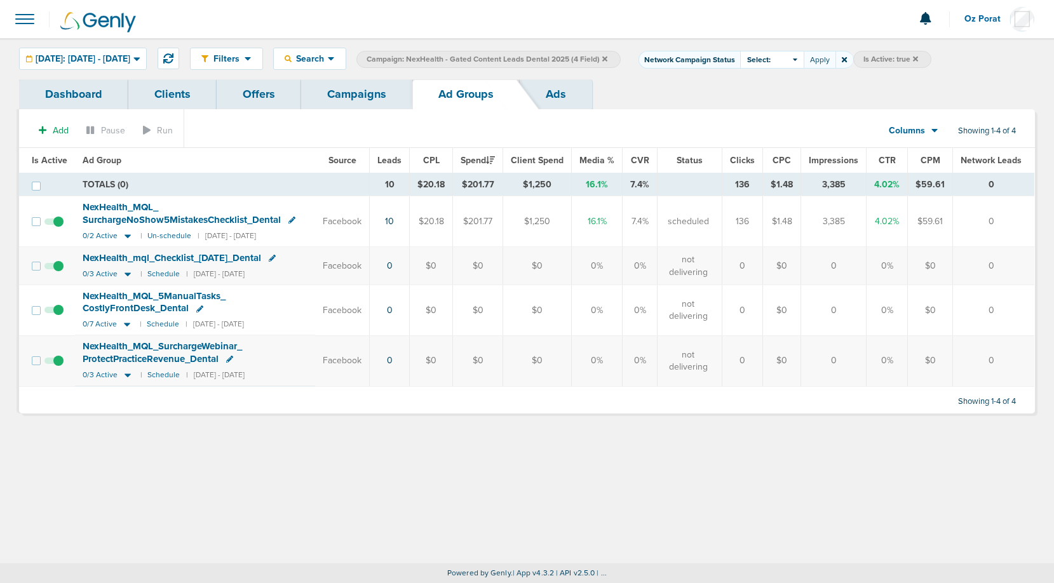
click at [804, 67] on div "Select:" at bounding box center [772, 60] width 64 height 18
click at [756, 110] on span at bounding box center [751, 113] width 9 height 9
click at [762, 109] on input "Scheduled" at bounding box center [762, 109] width 0 height 0
click at [836, 62] on button "Apply" at bounding box center [820, 60] width 32 height 18
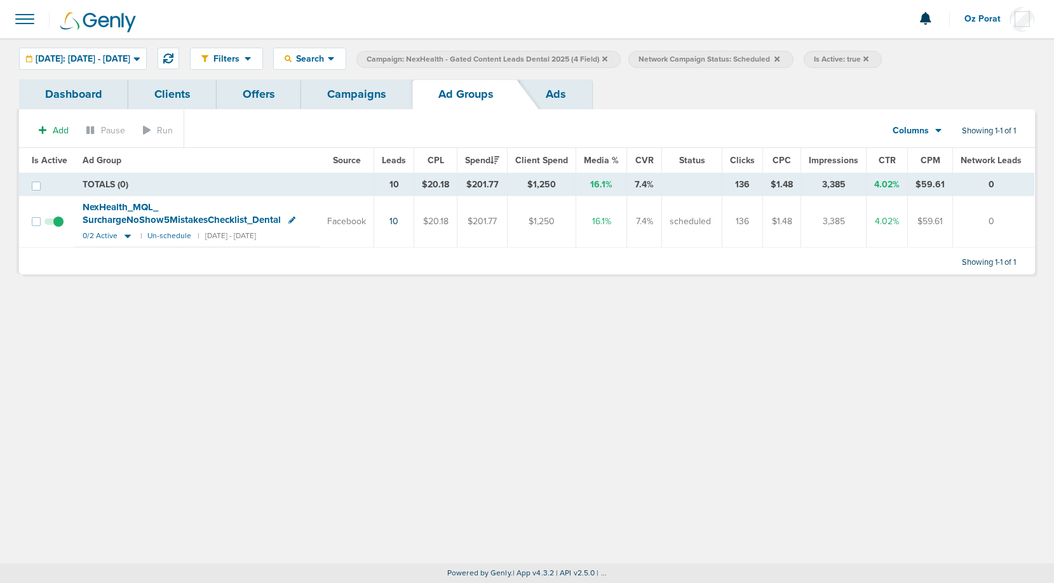
click at [109, 208] on span "NexHealth_ MQL_ SurchargeNoShow5MistakesChecklist_ Dental" at bounding box center [182, 213] width 198 height 24
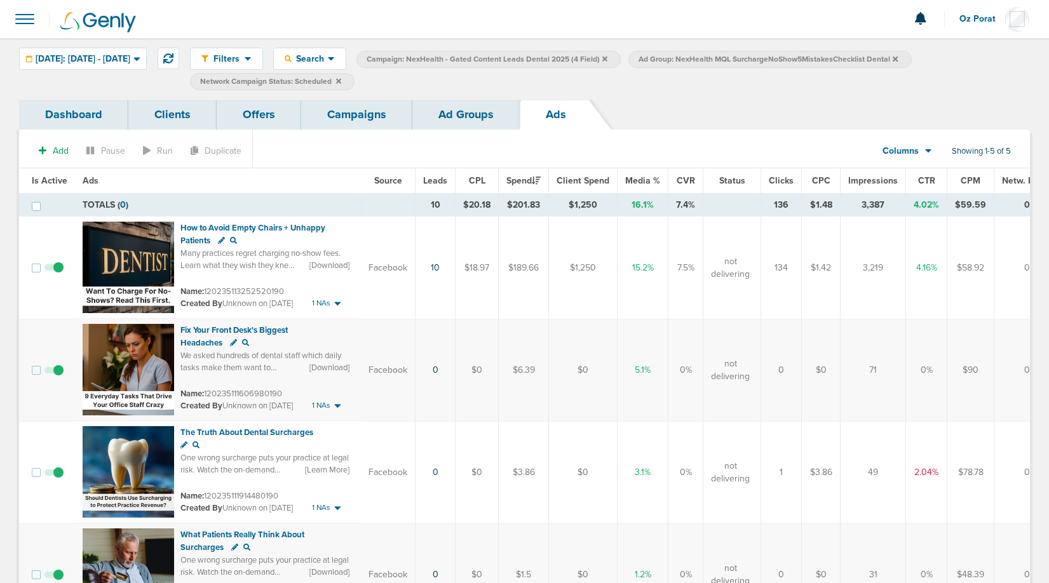
click at [379, 114] on link "Campaigns" at bounding box center [356, 115] width 111 height 30
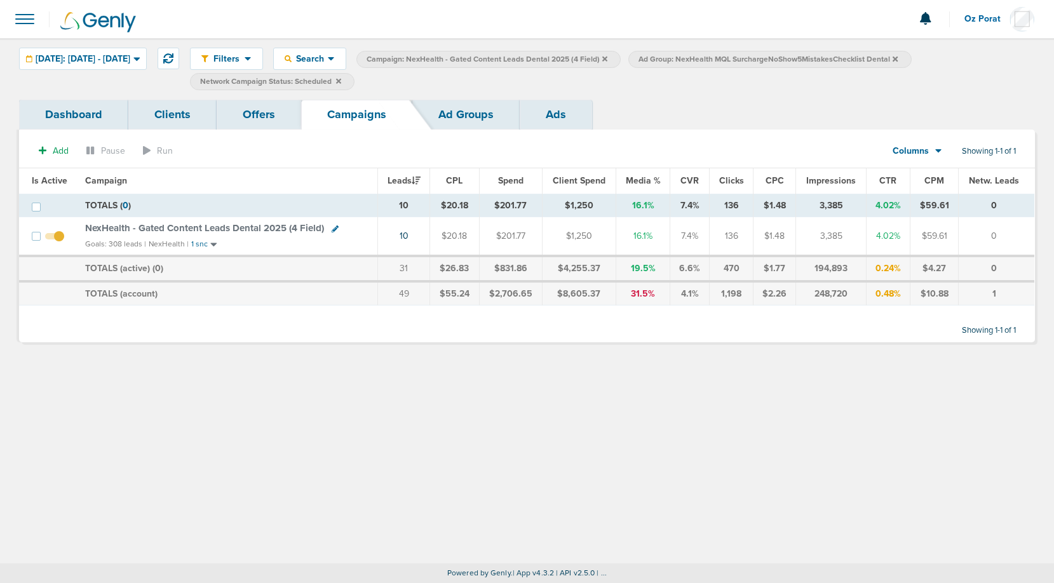
click at [898, 59] on icon at bounding box center [895, 58] width 5 height 5
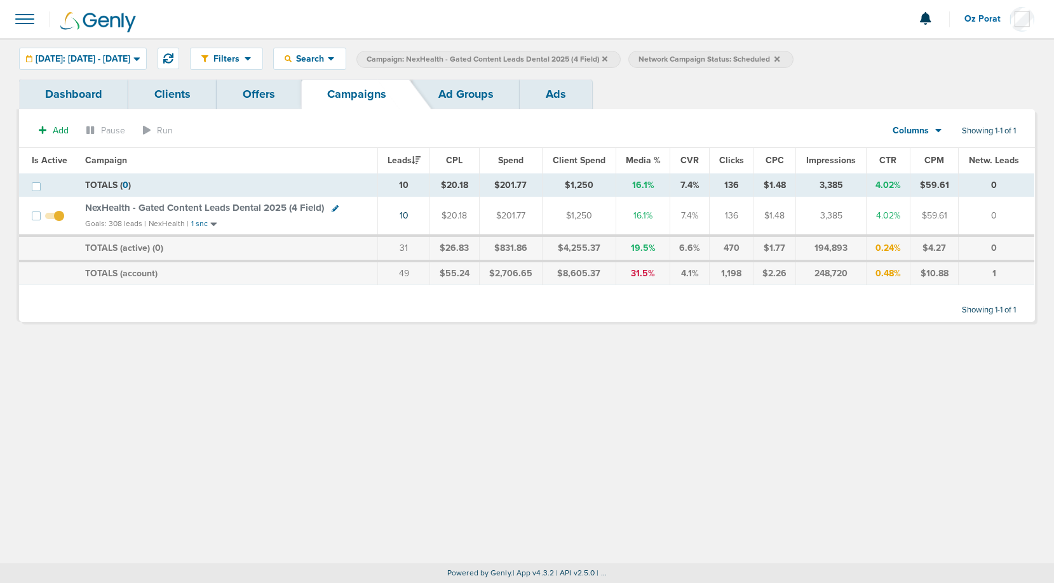
click at [780, 58] on icon at bounding box center [777, 58] width 5 height 5
click at [608, 60] on icon at bounding box center [605, 58] width 5 height 5
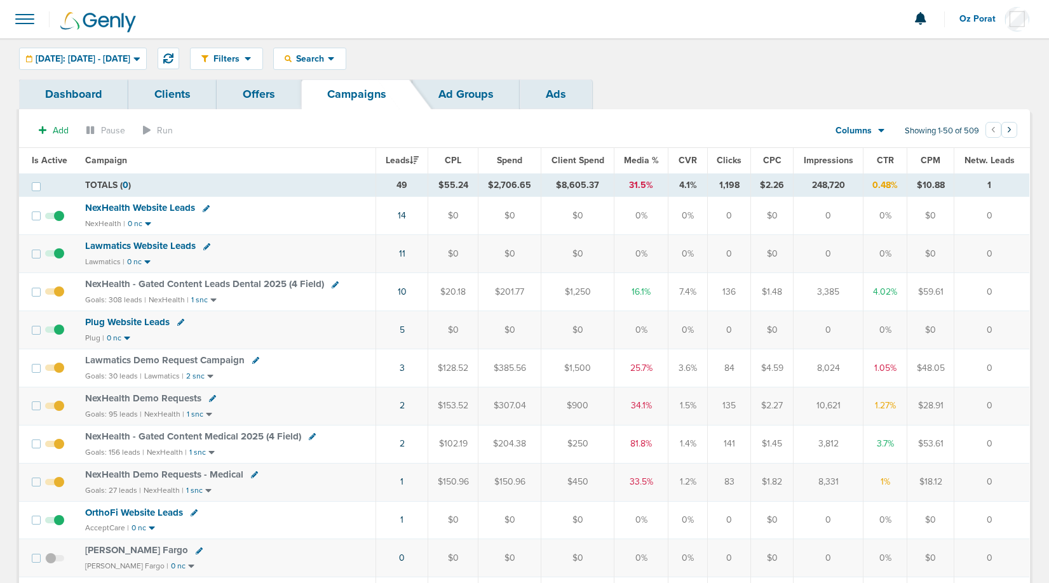
click at [139, 319] on span "Plug Website Leads" at bounding box center [127, 322] width 85 height 11
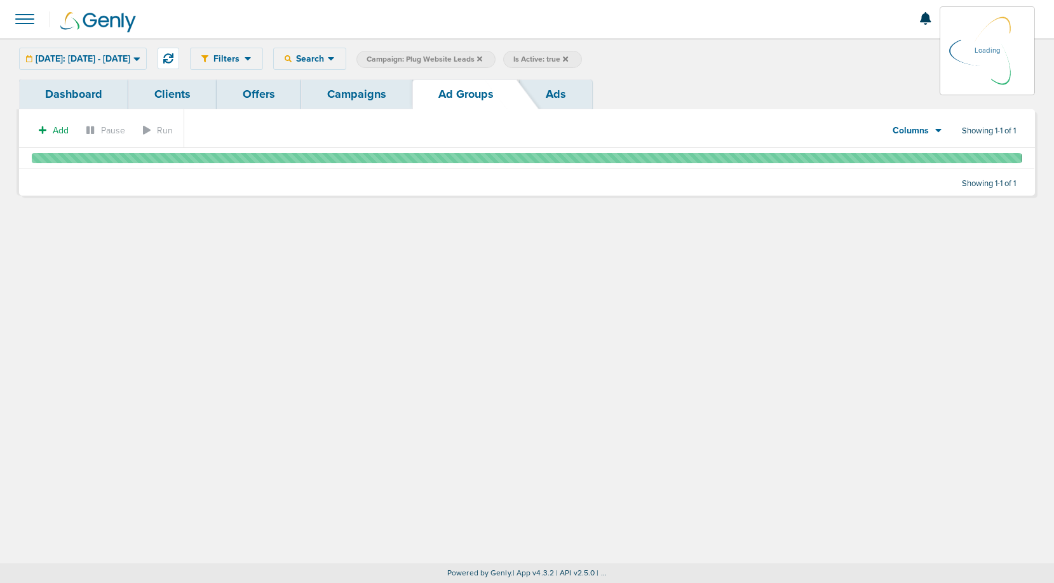
click at [56, 96] on link "Dashboard" at bounding box center [73, 94] width 109 height 30
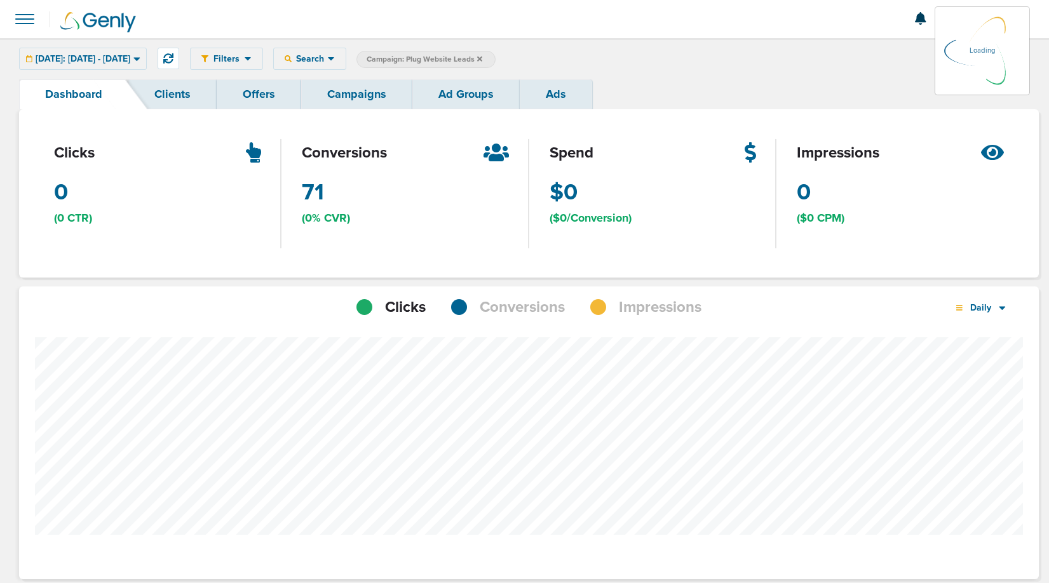
scroll to position [990, 1011]
click at [477, 297] on div "Conversions" at bounding box center [508, 308] width 114 height 22
click at [116, 61] on div "[DATE]: [DATE] - [DATE] [DATE] [DATE] Last 7 Days Last 14 Days This Month Last …" at bounding box center [83, 59] width 128 height 22
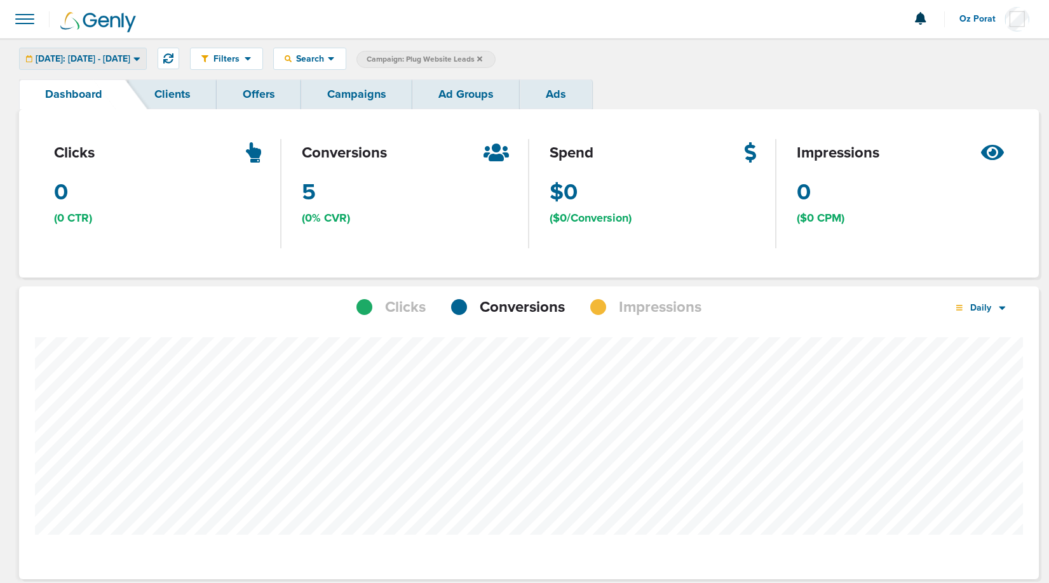
click at [127, 64] on span "[DATE]: [DATE] - [DATE]" at bounding box center [83, 59] width 95 height 9
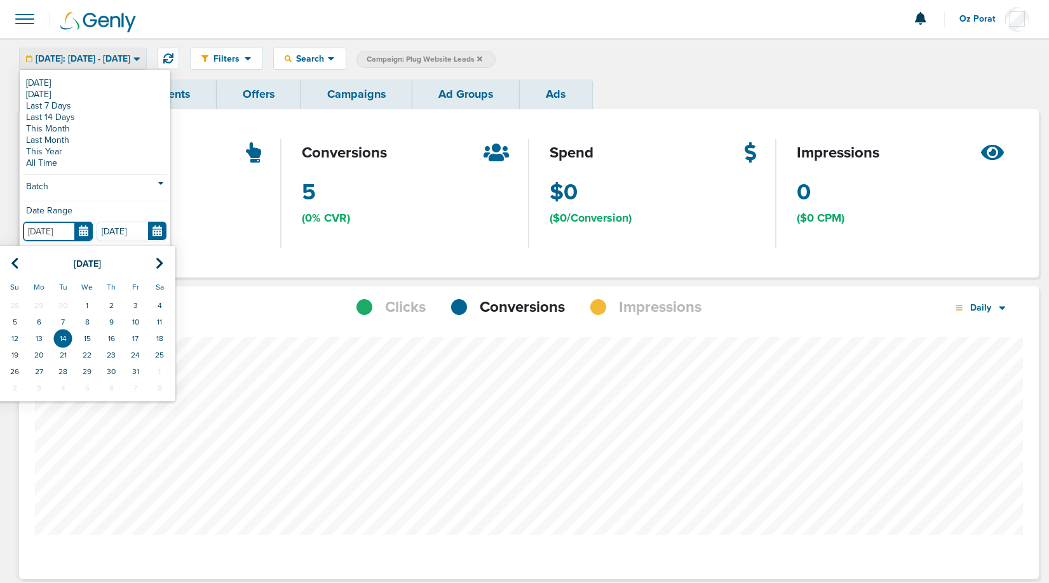
click at [81, 235] on input "[DATE]" at bounding box center [58, 232] width 70 height 20
click at [17, 256] on th at bounding box center [15, 264] width 24 height 26
click at [134, 305] on td "1" at bounding box center [135, 305] width 24 height 17
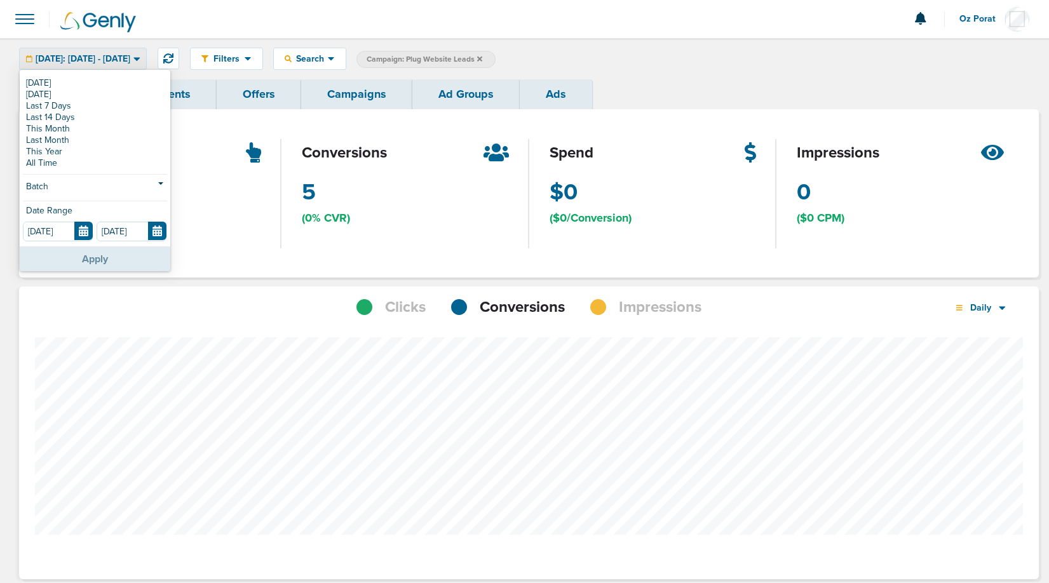
click at [90, 257] on button "Apply" at bounding box center [95, 259] width 151 height 25
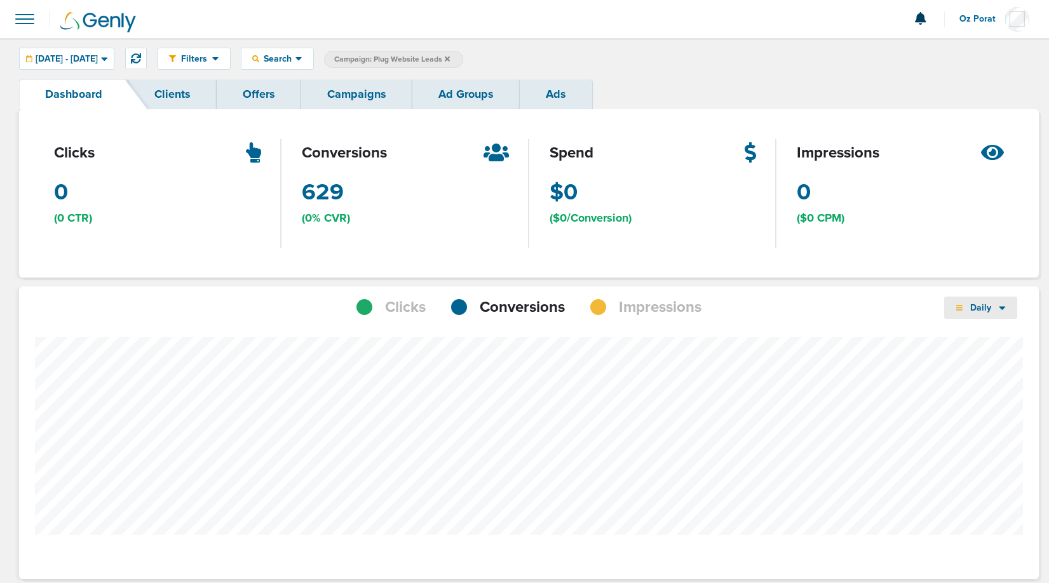
click at [1004, 308] on icon at bounding box center [1002, 308] width 7 height 11
click at [984, 360] on link "Monthly" at bounding box center [1007, 359] width 127 height 16
click at [98, 59] on span "[DATE] - [DATE]" at bounding box center [67, 59] width 62 height 9
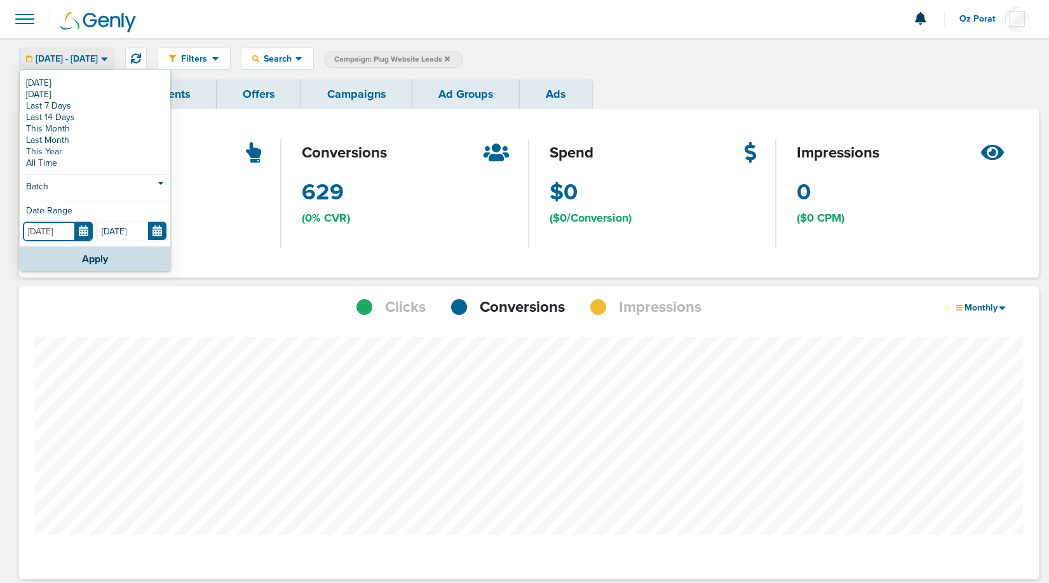
click at [85, 222] on input "[DATE]" at bounding box center [58, 232] width 70 height 20
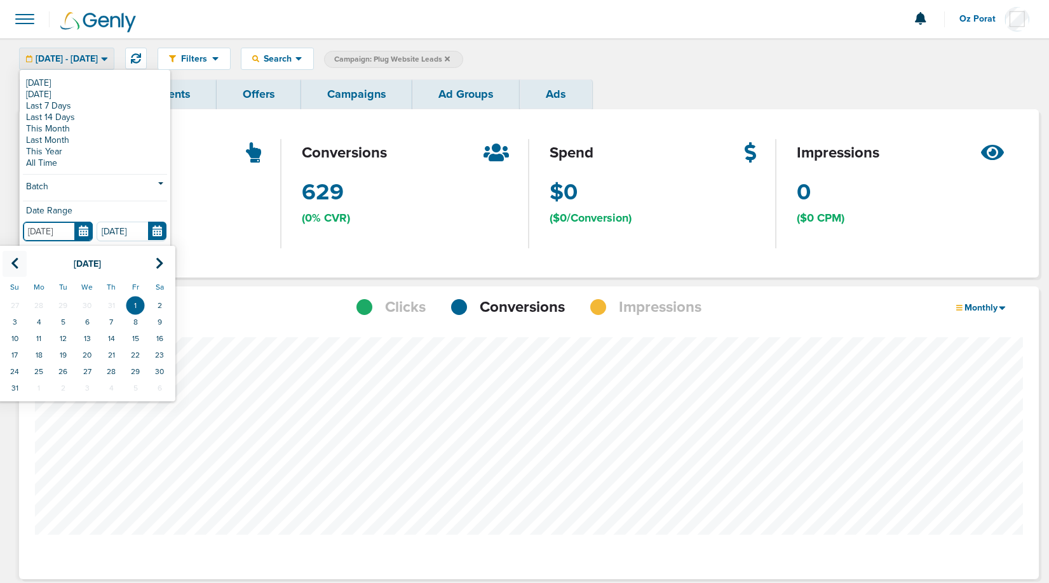
click at [16, 261] on icon at bounding box center [15, 263] width 8 height 13
click at [15, 303] on td "1" at bounding box center [15, 305] width 24 height 17
type input "[DATE]"
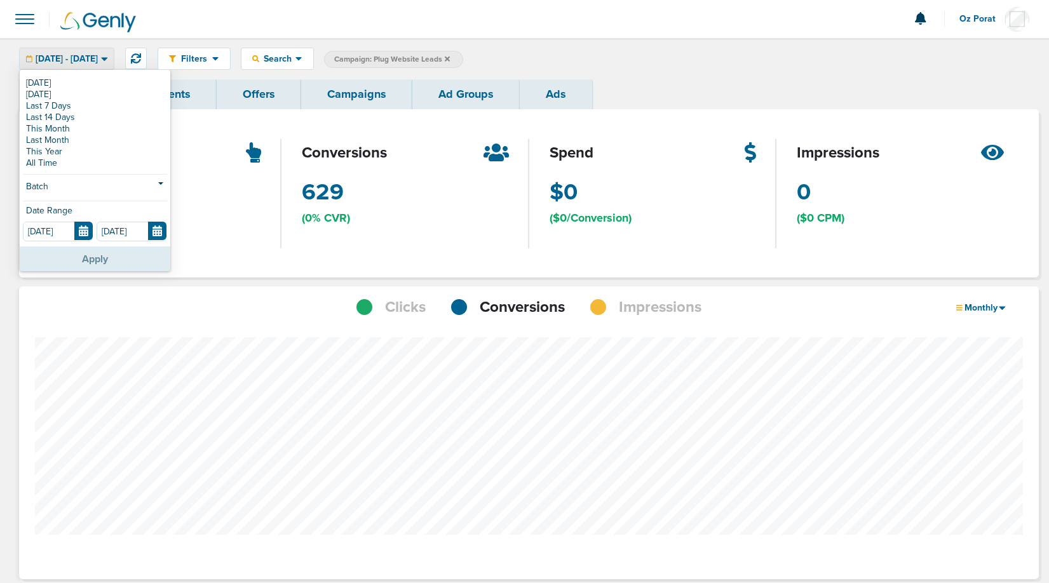
click at [74, 262] on button "Apply" at bounding box center [95, 259] width 151 height 25
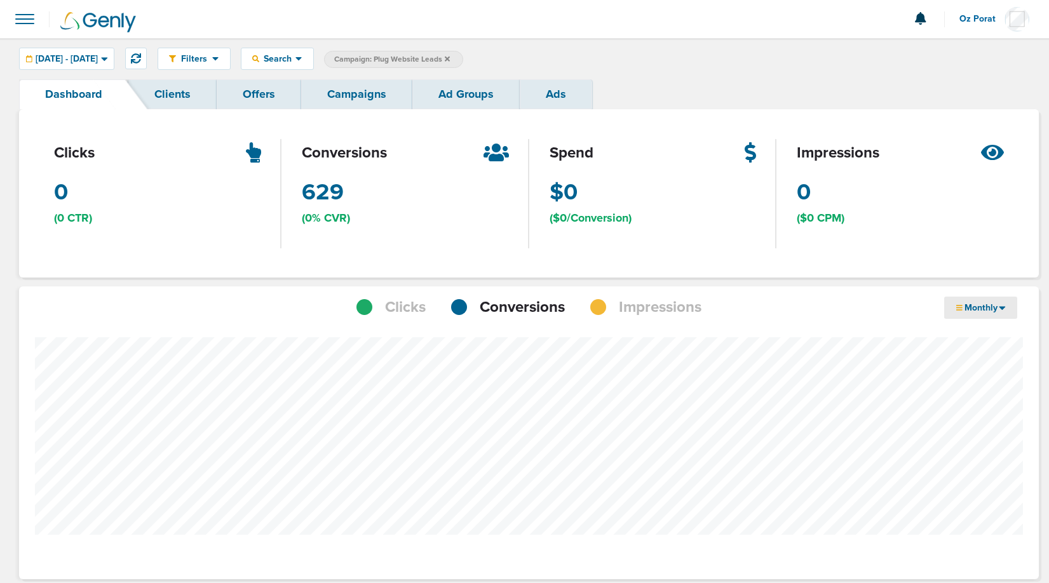
click at [1009, 308] on div "Monthly" at bounding box center [980, 308] width 73 height 22
click at [979, 343] on link "Weekly" at bounding box center [1007, 344] width 127 height 16
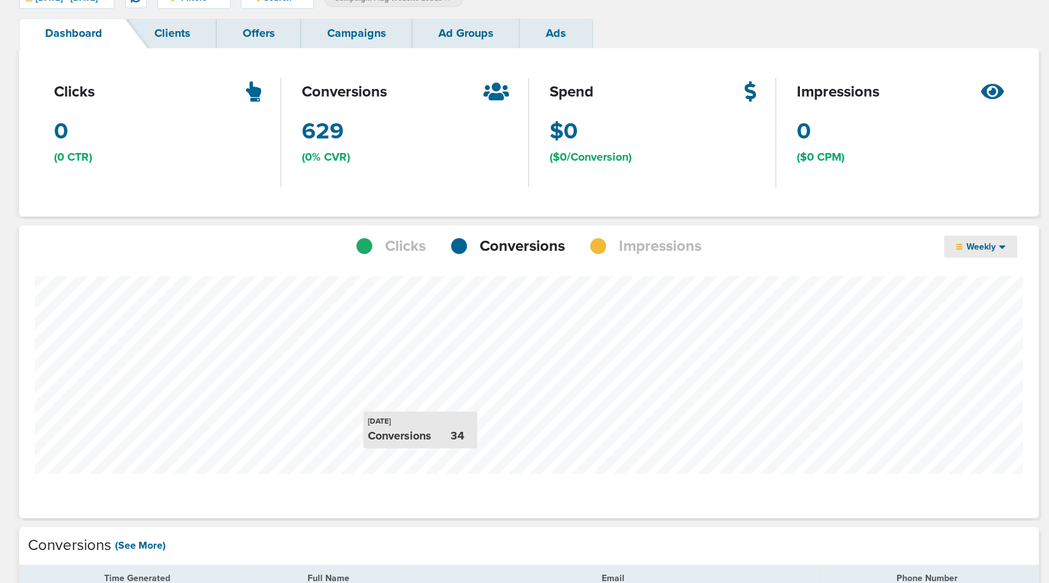
scroll to position [32, 0]
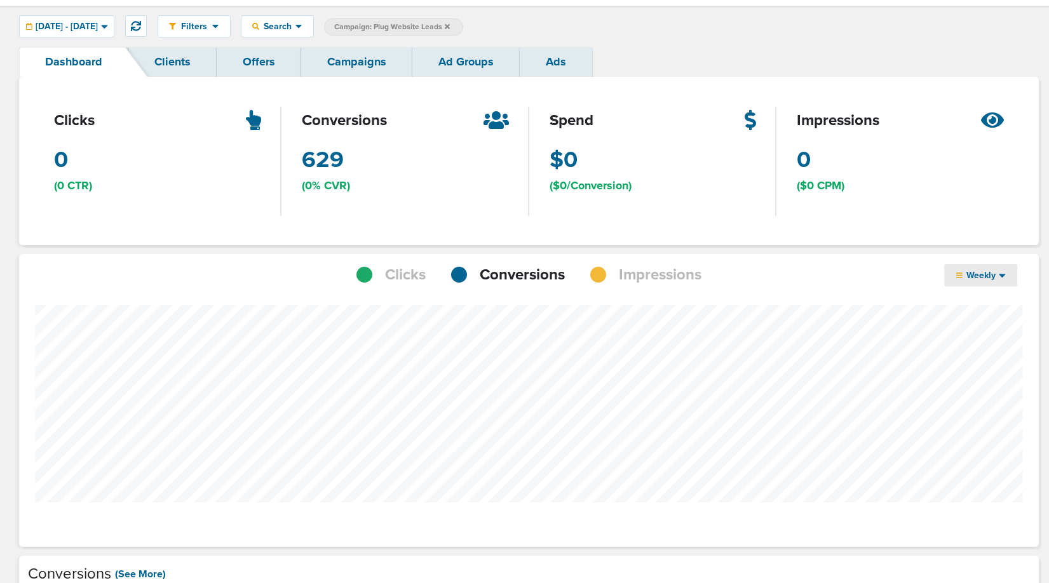
click at [646, 272] on span "Impressions" at bounding box center [660, 275] width 83 height 22
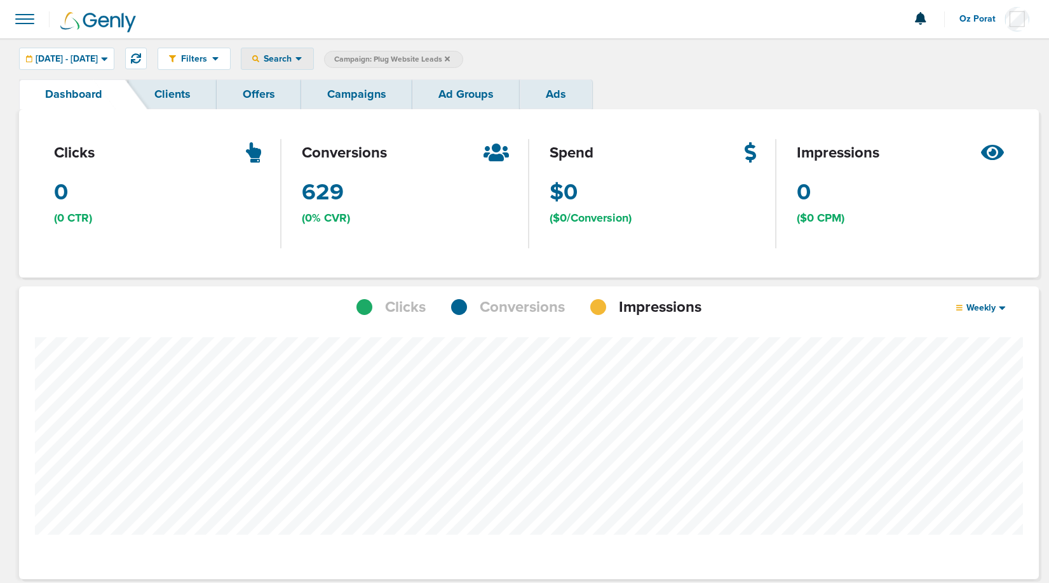
click at [296, 56] on span "Search" at bounding box center [277, 58] width 36 height 11
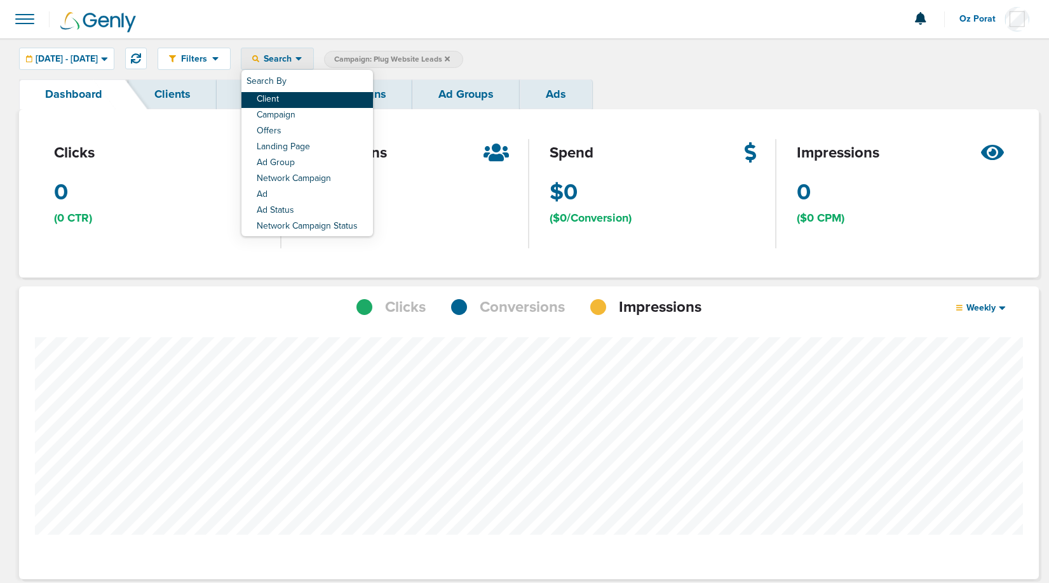
click at [329, 95] on link "Client" at bounding box center [308, 100] width 132 height 16
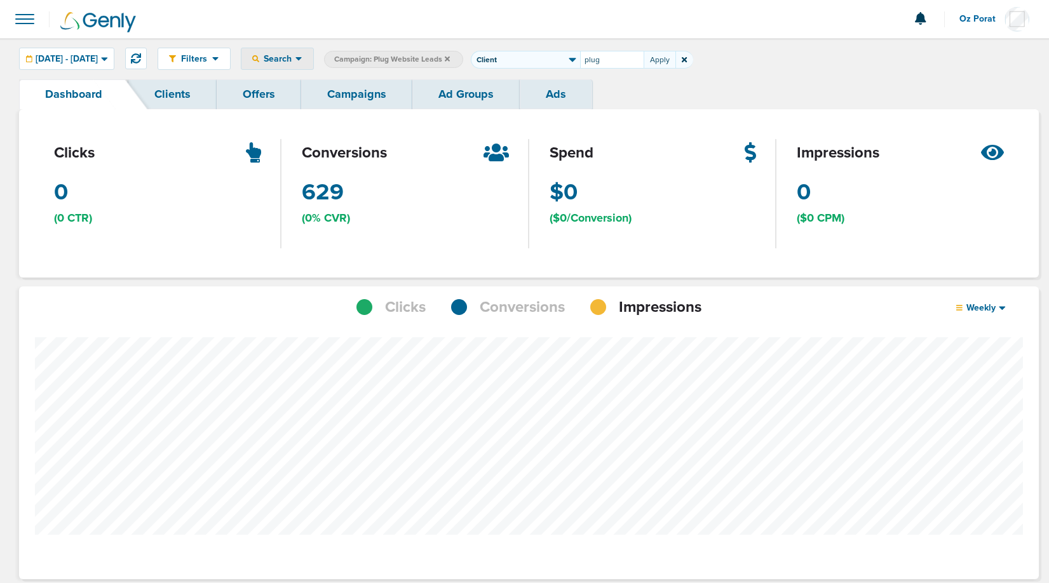
type input "plug"
click at [450, 59] on icon at bounding box center [447, 58] width 5 height 5
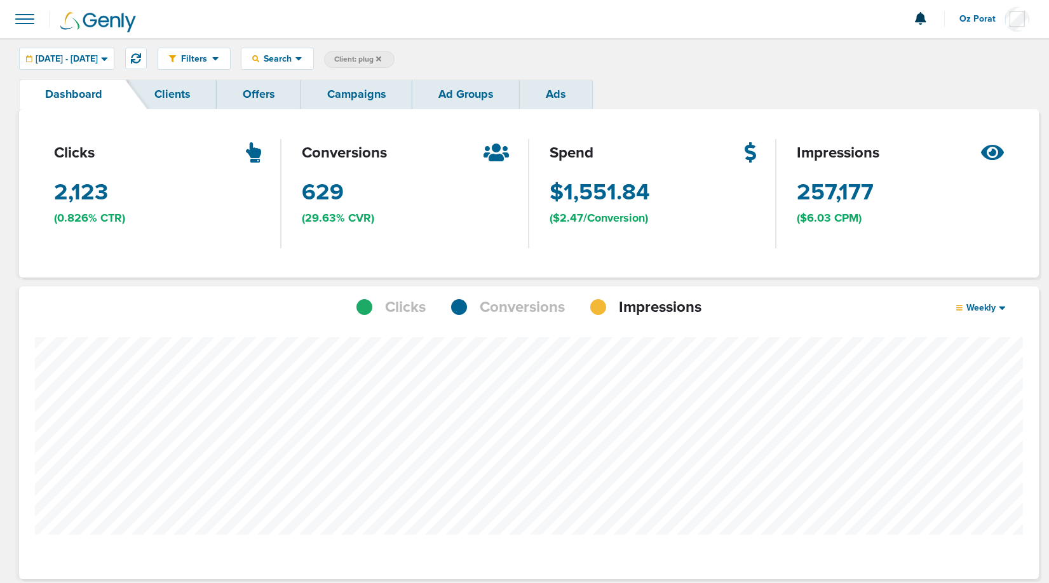
scroll to position [634570, 634548]
click at [348, 99] on link "Campaigns" at bounding box center [356, 94] width 111 height 30
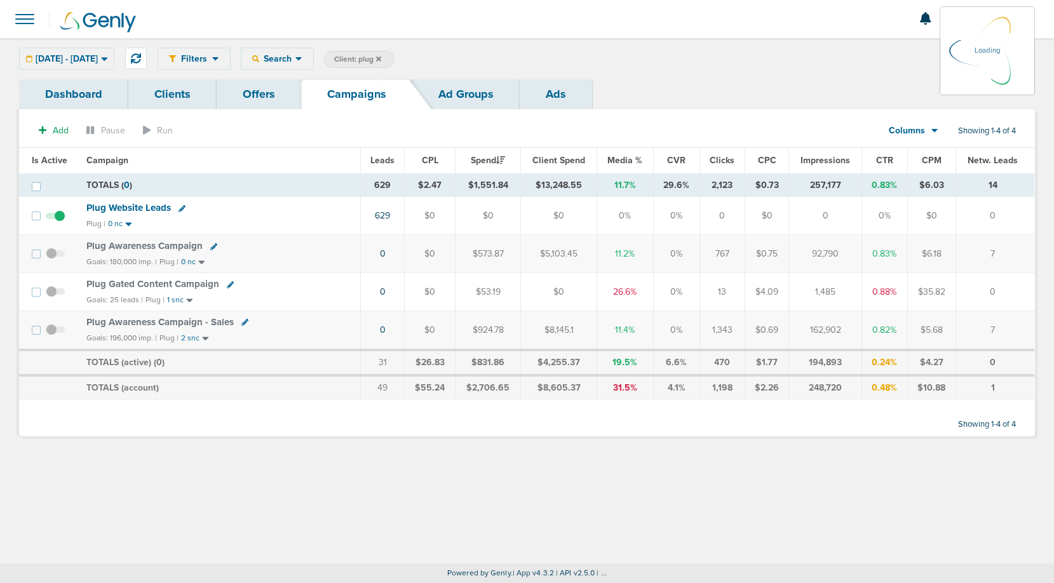
click at [381, 59] on icon at bounding box center [378, 59] width 5 height 8
click at [381, 58] on icon at bounding box center [378, 59] width 5 height 8
click at [381, 57] on icon at bounding box center [378, 58] width 5 height 5
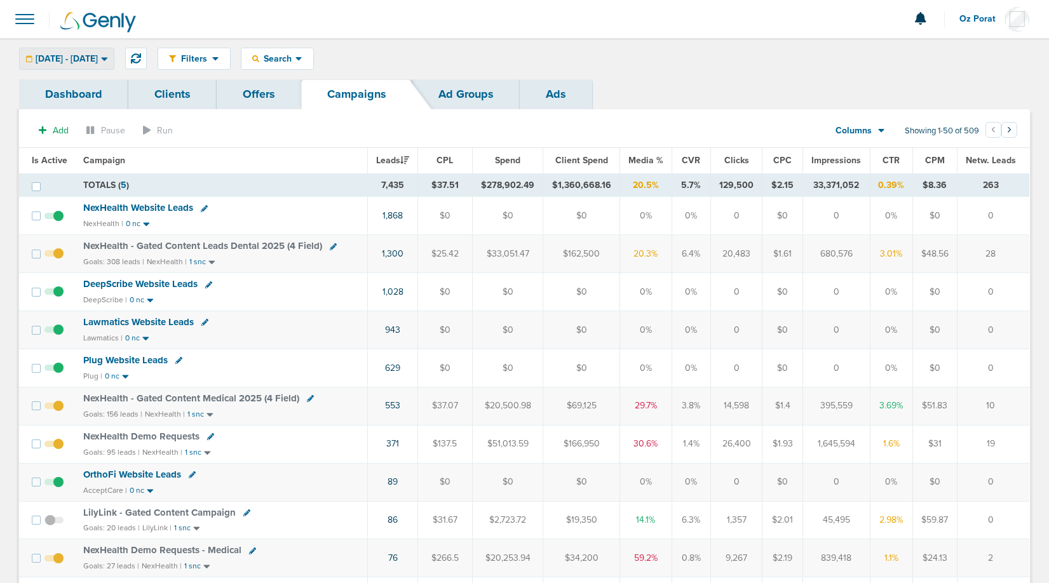
click at [89, 58] on span "[DATE] - [DATE]" at bounding box center [67, 59] width 62 height 9
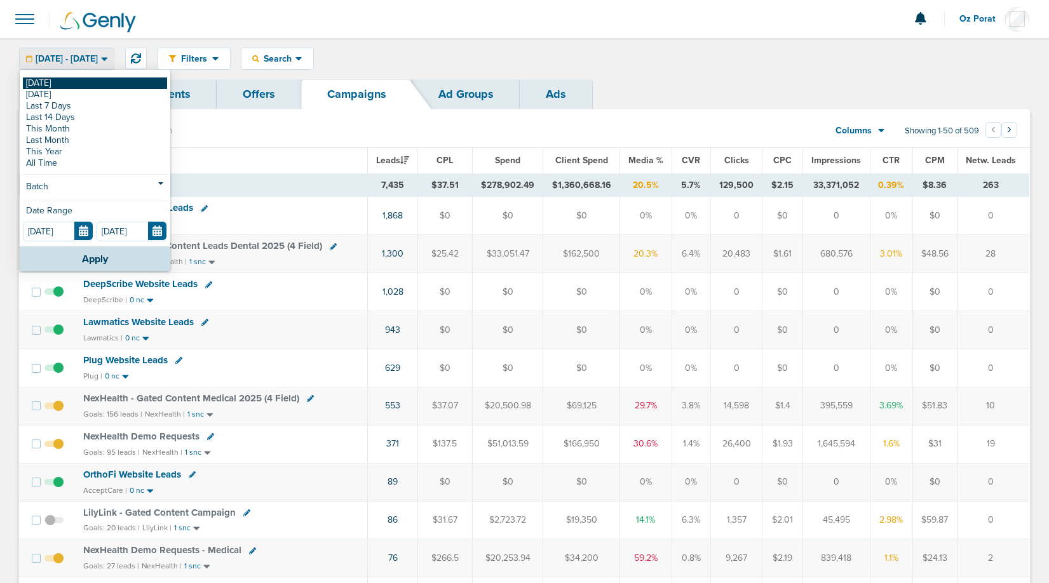
click at [62, 79] on link "[DATE]" at bounding box center [95, 83] width 144 height 11
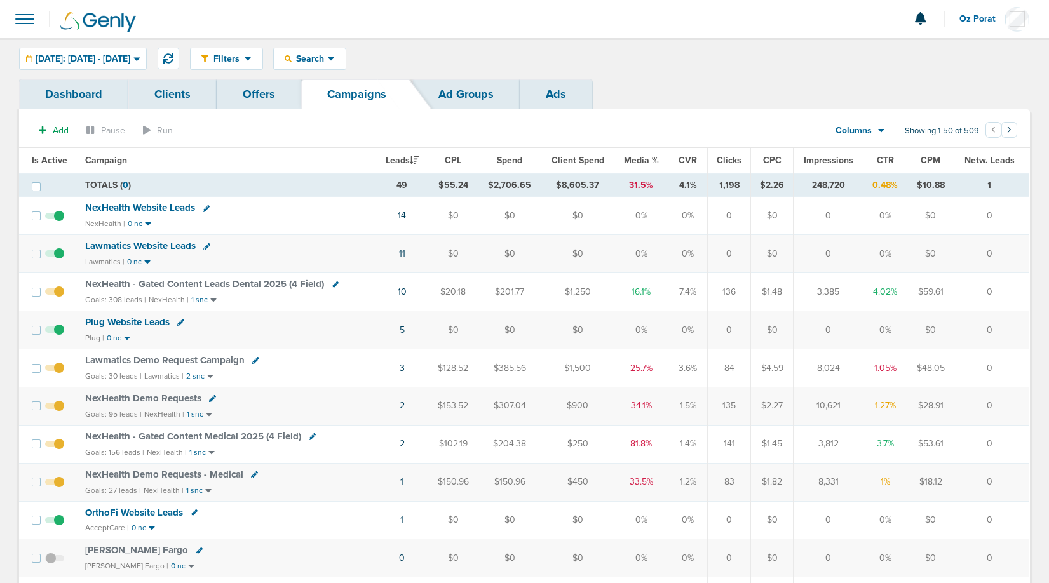
click at [206, 362] on span "Lawmatics Demo Request Campaign" at bounding box center [165, 360] width 160 height 11
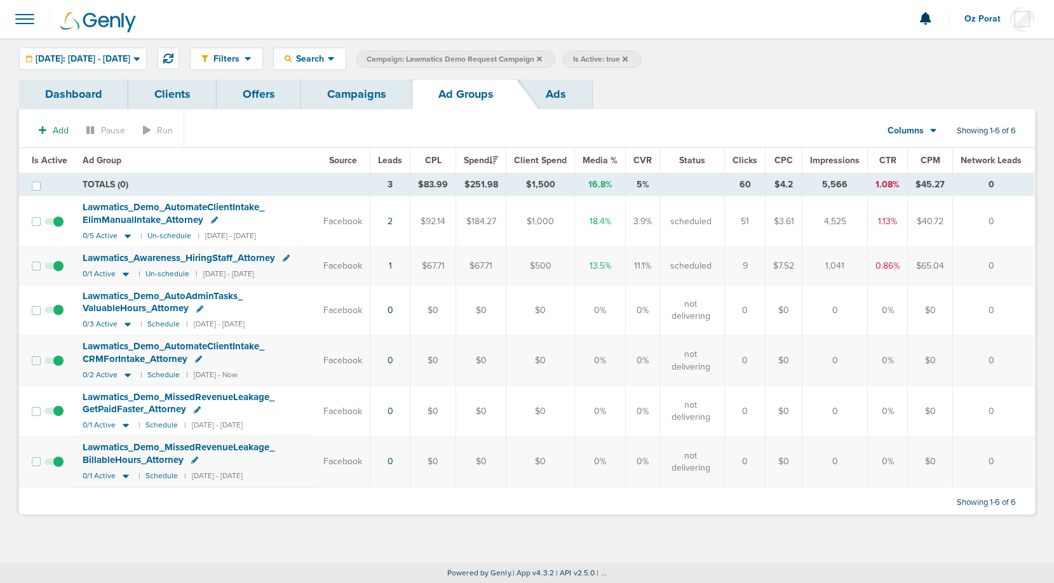
click at [365, 92] on link "Campaigns" at bounding box center [356, 94] width 111 height 30
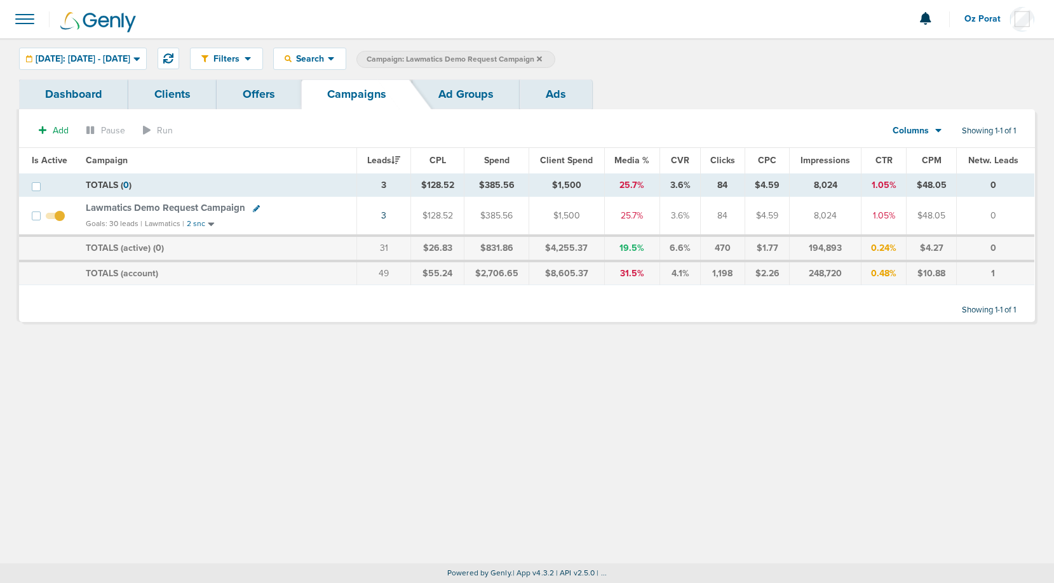
click at [542, 58] on span "Campaign: Lawmatics Demo Request Campaign" at bounding box center [454, 59] width 175 height 11
click at [542, 58] on icon at bounding box center [539, 59] width 5 height 8
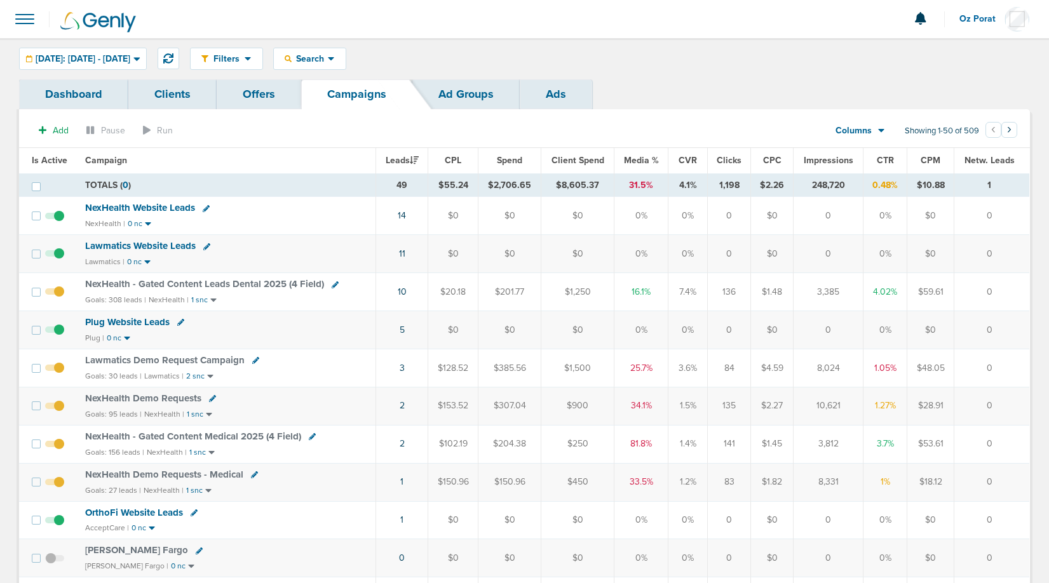
click at [233, 437] on span "NexHealth - Gated Content Medical 2025 (4 Field)" at bounding box center [193, 436] width 216 height 11
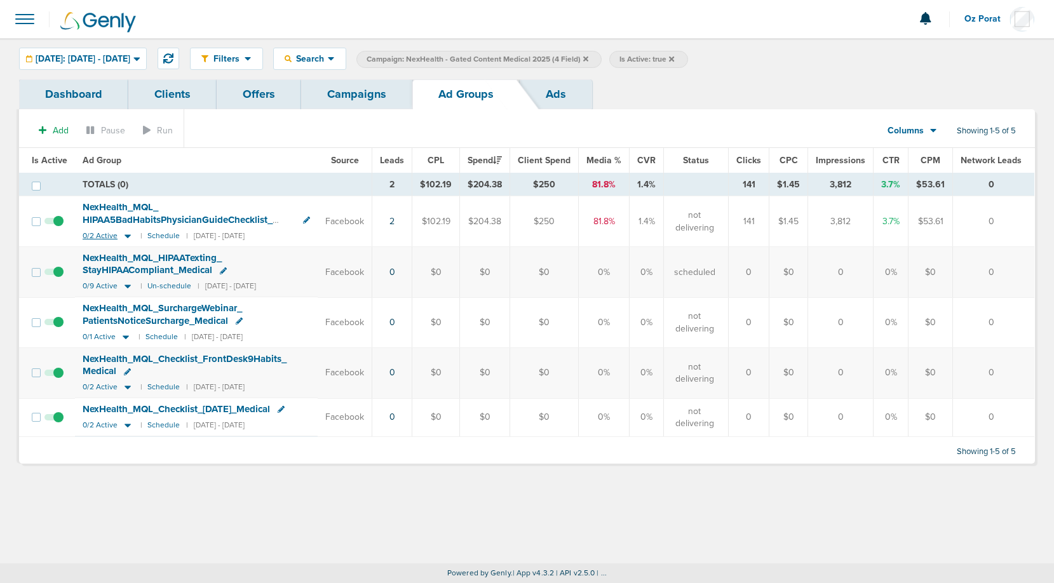
click at [98, 237] on span "0/2 Active" at bounding box center [100, 236] width 35 height 10
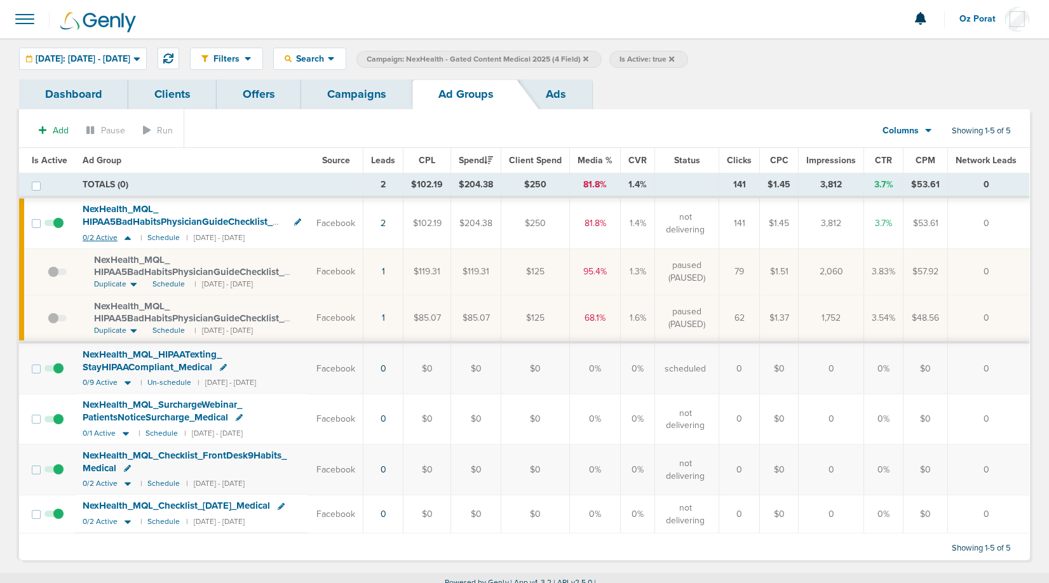
click at [95, 237] on span "0/2 Active" at bounding box center [100, 238] width 35 height 10
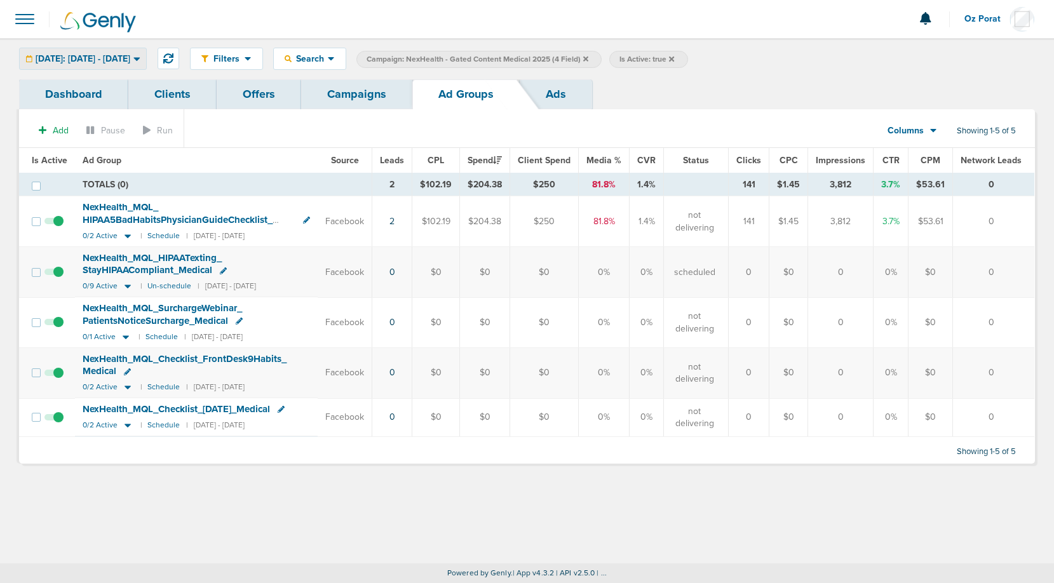
click at [130, 60] on span "[DATE]: [DATE] - [DATE]" at bounding box center [83, 59] width 95 height 9
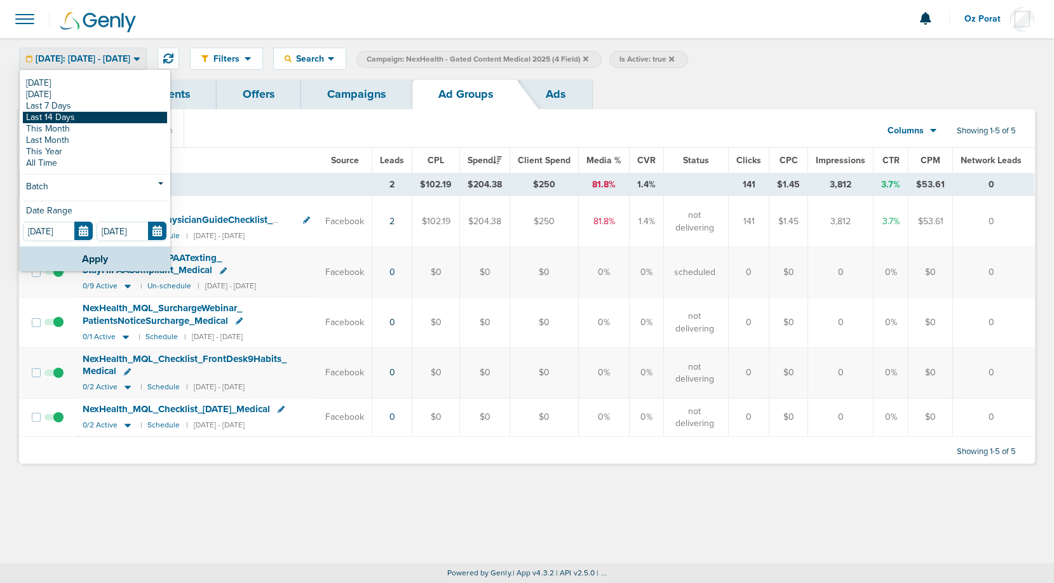
click at [88, 119] on link "Last 14 Days" at bounding box center [95, 117] width 144 height 11
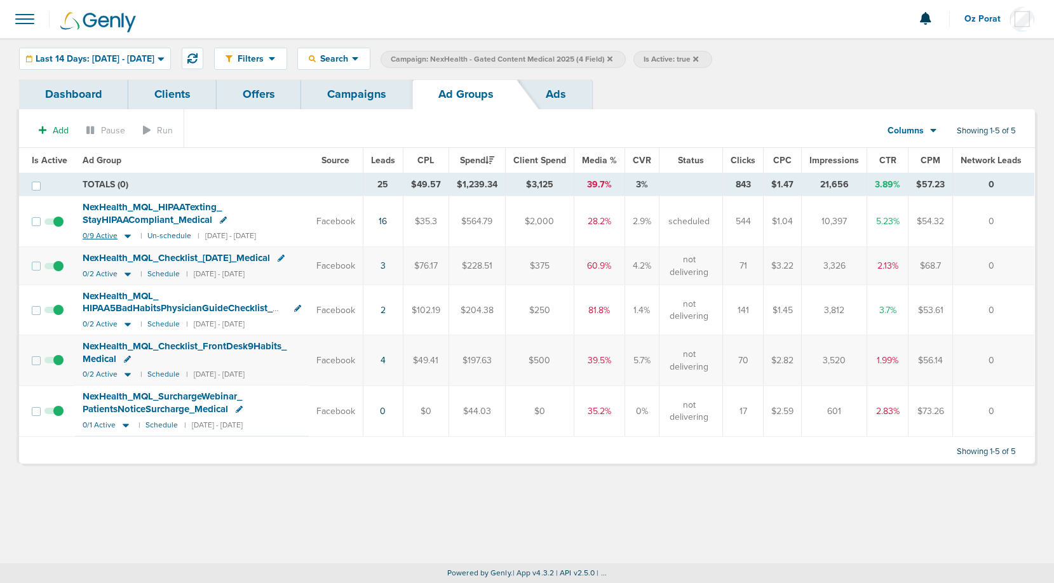
click at [90, 233] on span "0/9 Active" at bounding box center [100, 236] width 35 height 10
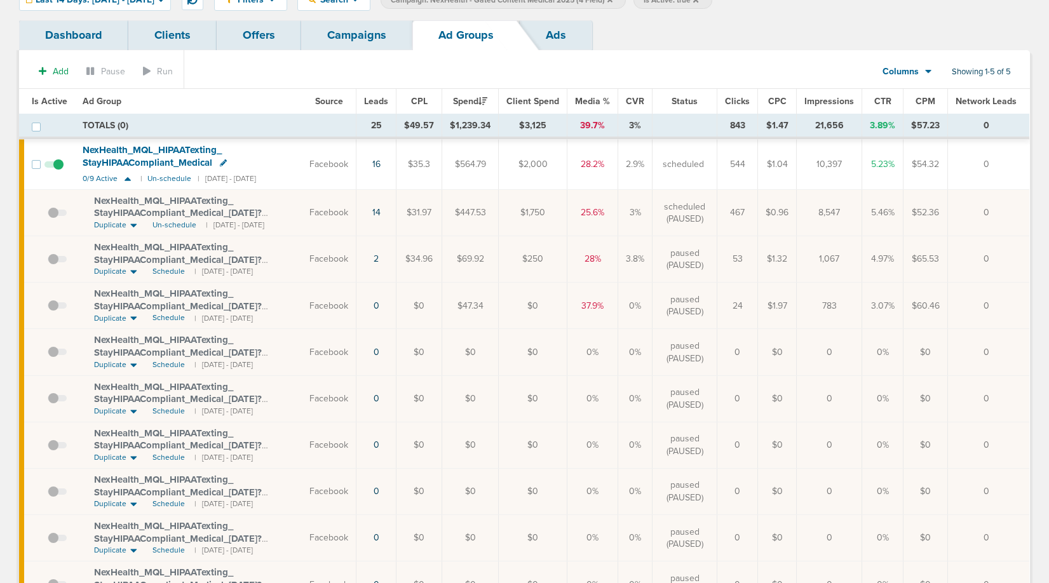
scroll to position [54, 0]
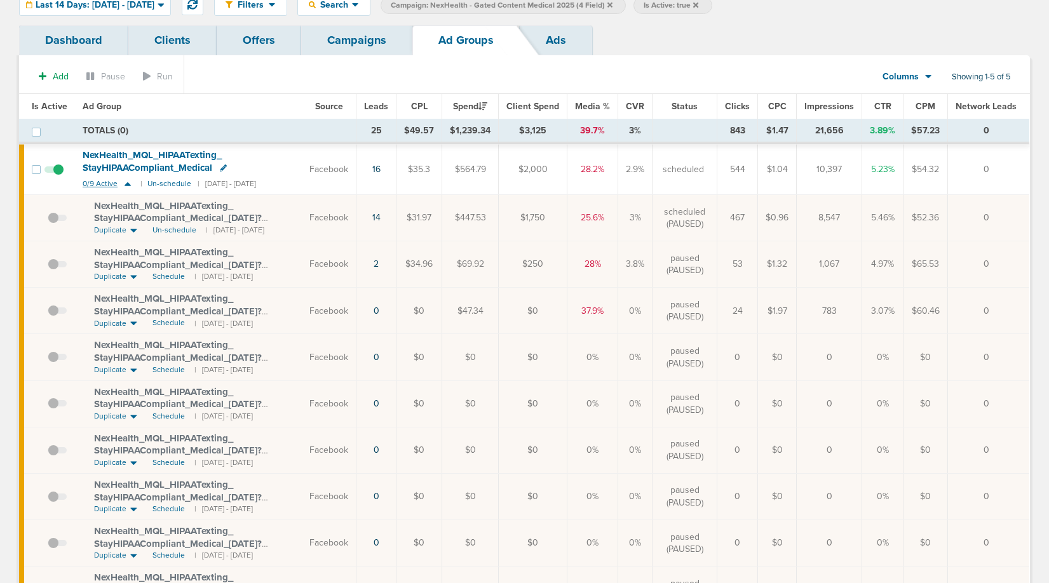
click at [93, 180] on span "0/9 Active" at bounding box center [100, 184] width 35 height 10
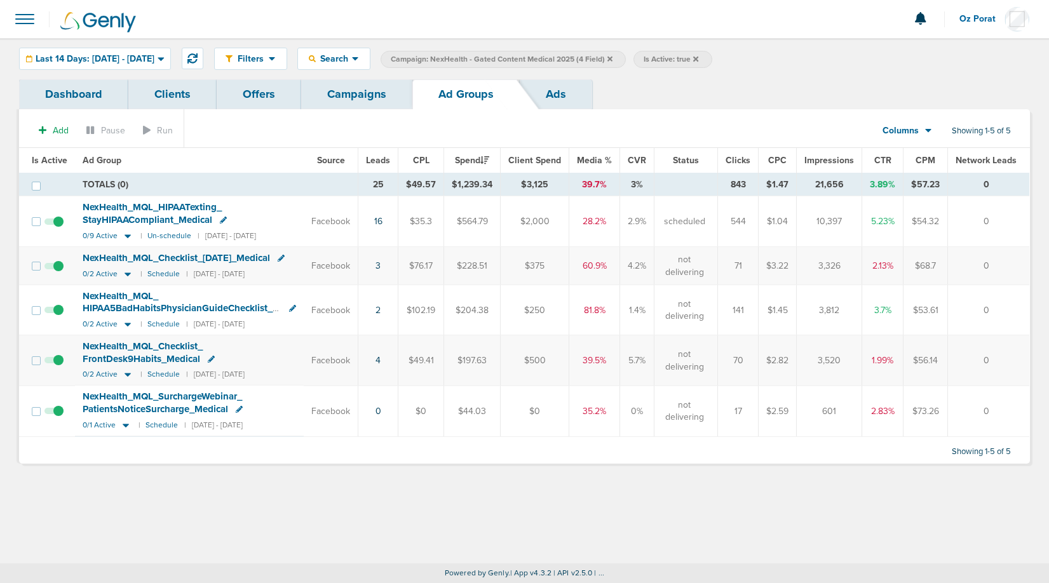
scroll to position [0, 0]
click at [93, 233] on span "0/9 Active" at bounding box center [100, 236] width 35 height 10
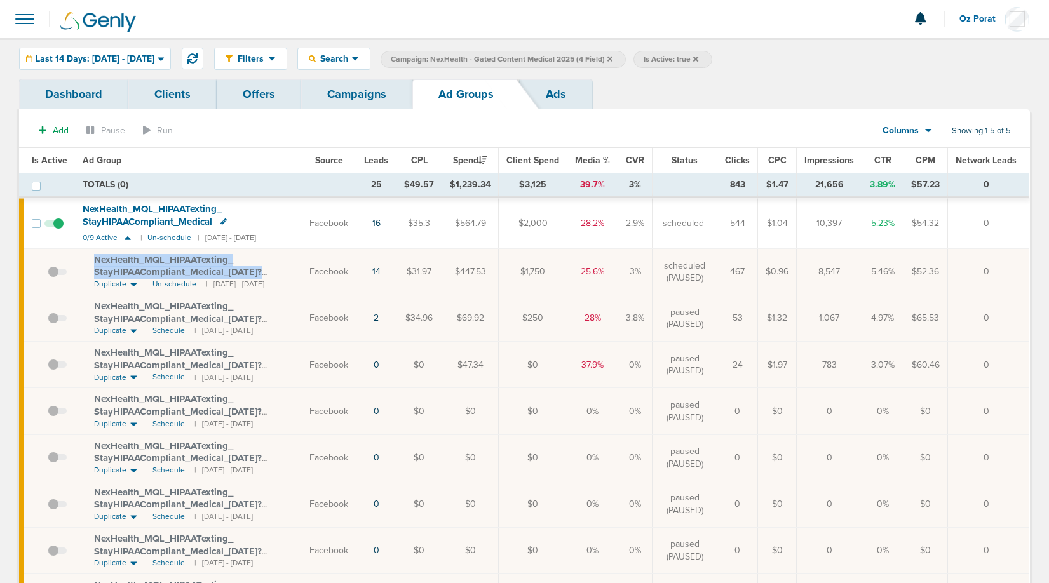
drag, startPoint x: 93, startPoint y: 259, endPoint x: 273, endPoint y: 273, distance: 181.0
click at [262, 273] on span "NexHealth_ MQL_ HIPAATexting_ StayHIPAACompliant_ Medical_ [DATE]?id=183&cmp_ i…" at bounding box center [178, 272] width 168 height 36
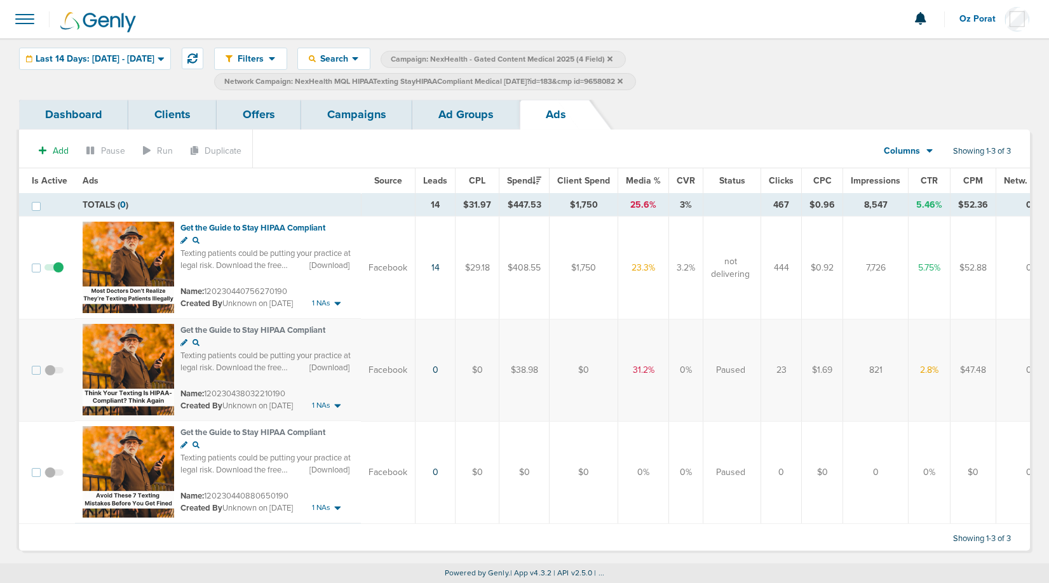
click at [338, 112] on link "Campaigns" at bounding box center [356, 115] width 111 height 30
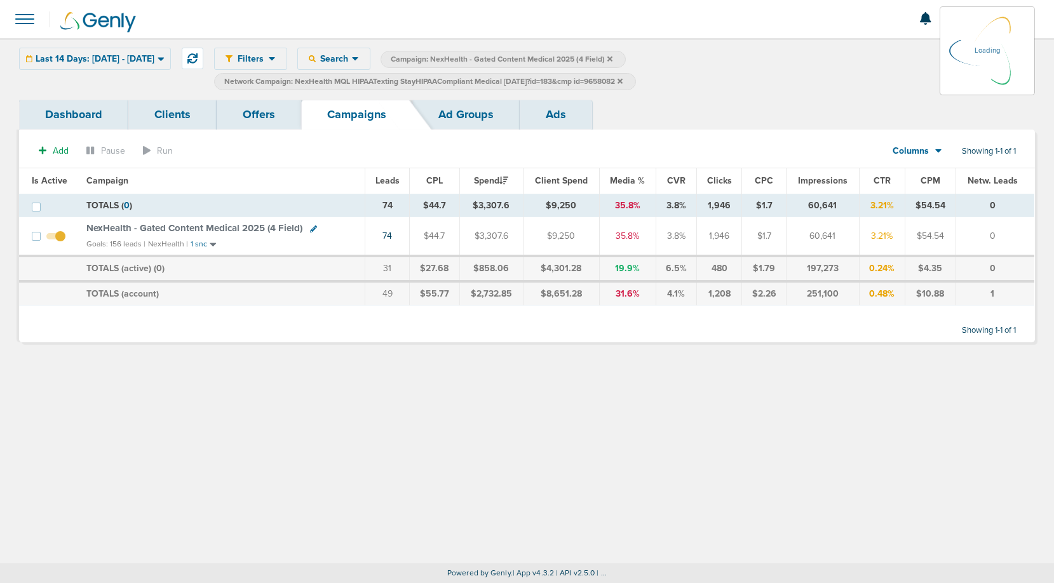
click at [623, 81] on icon at bounding box center [620, 82] width 5 height 8
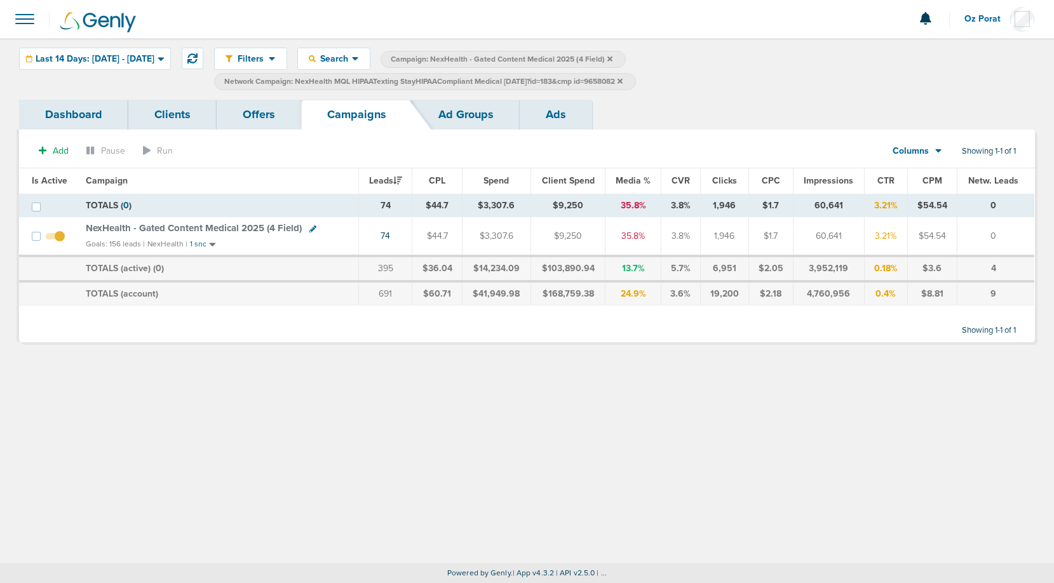
click at [623, 80] on icon at bounding box center [620, 80] width 5 height 5
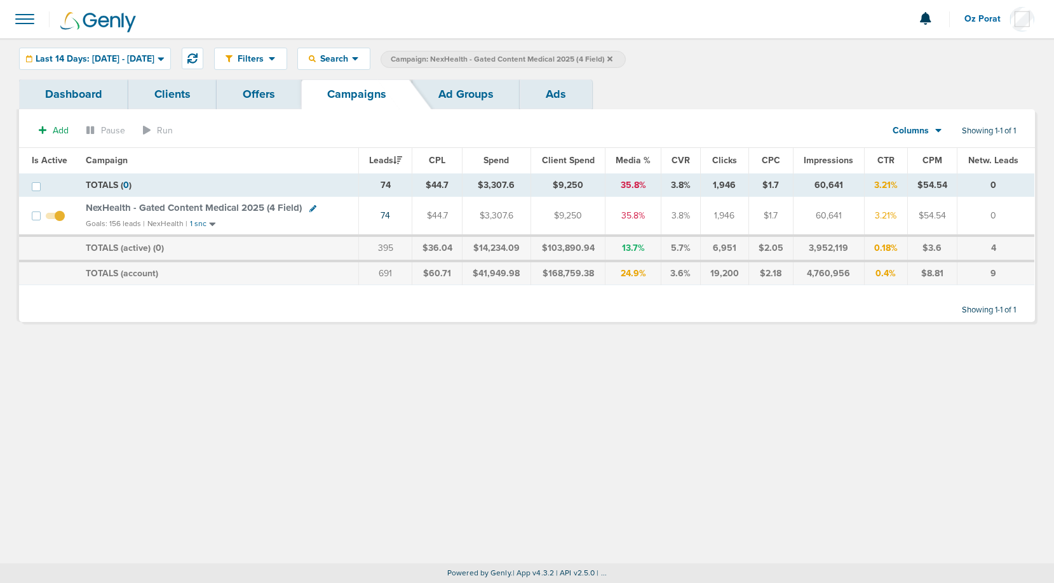
click at [613, 58] on icon at bounding box center [610, 58] width 5 height 5
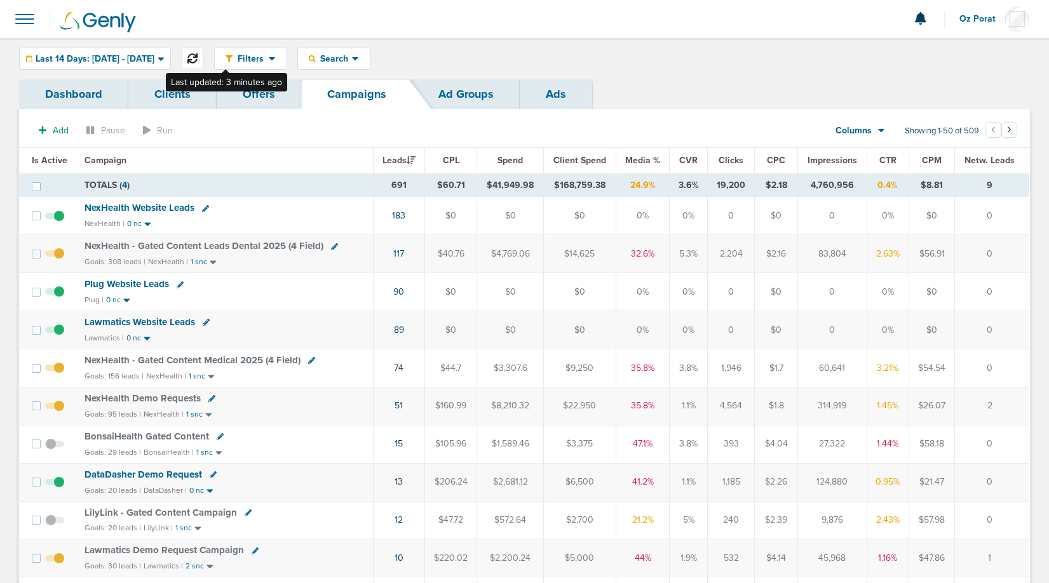
click at [203, 55] on button at bounding box center [193, 59] width 22 height 22
click at [140, 61] on span "Last 14 Days: [DATE] - [DATE]" at bounding box center [95, 59] width 119 height 9
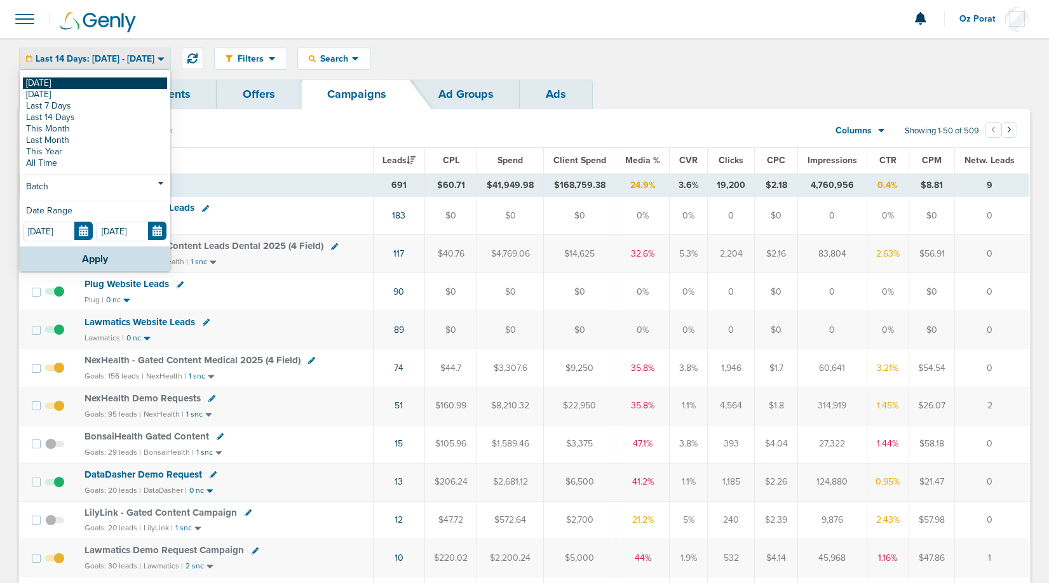
click at [123, 82] on link "[DATE]" at bounding box center [95, 83] width 144 height 11
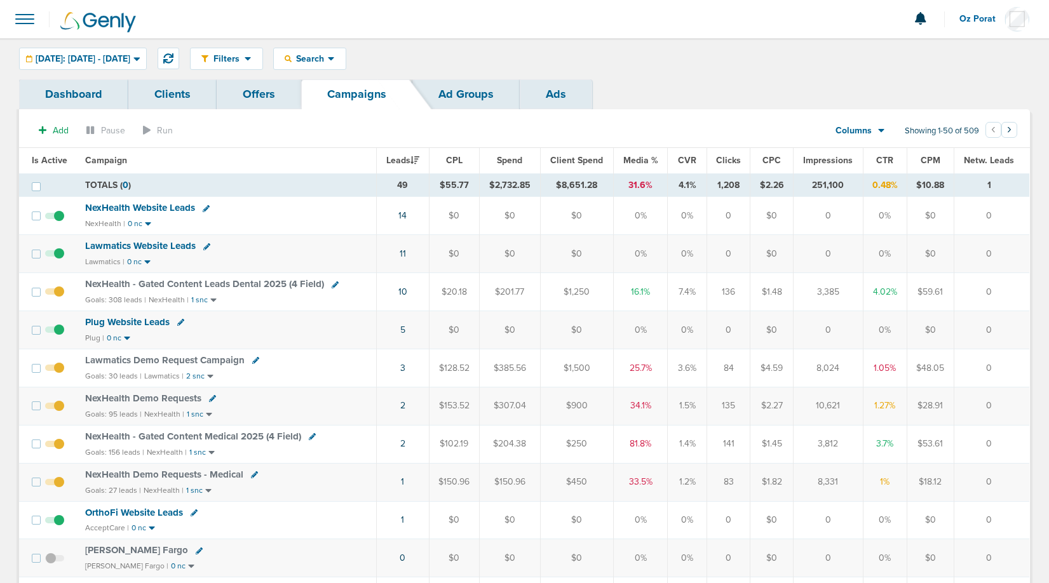
click at [257, 285] on span "NexHealth - Gated Content Leads Dental 2025 (4 Field)" at bounding box center [204, 283] width 239 height 11
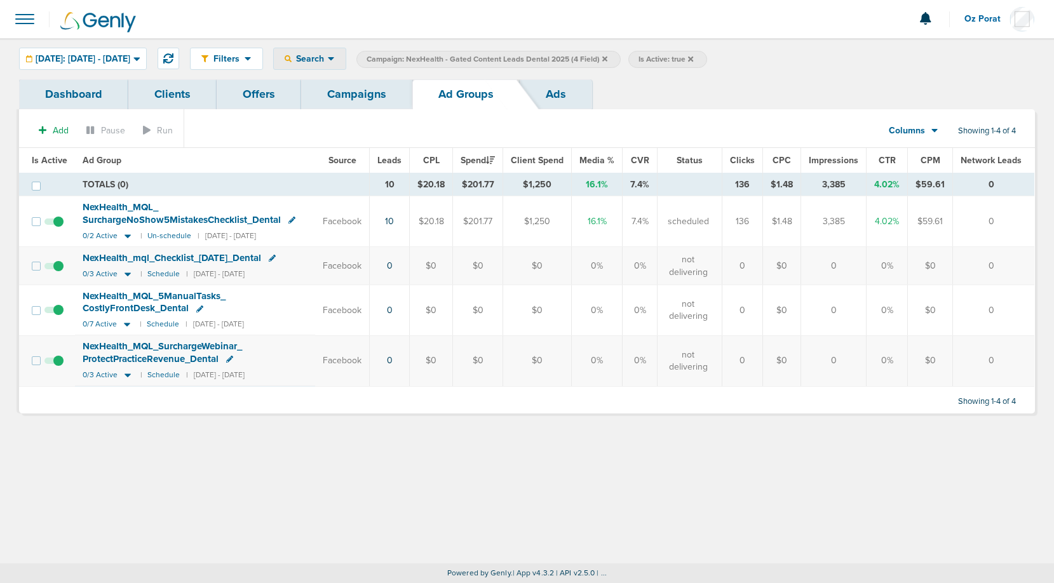
click at [342, 50] on div "Search" at bounding box center [310, 58] width 72 height 21
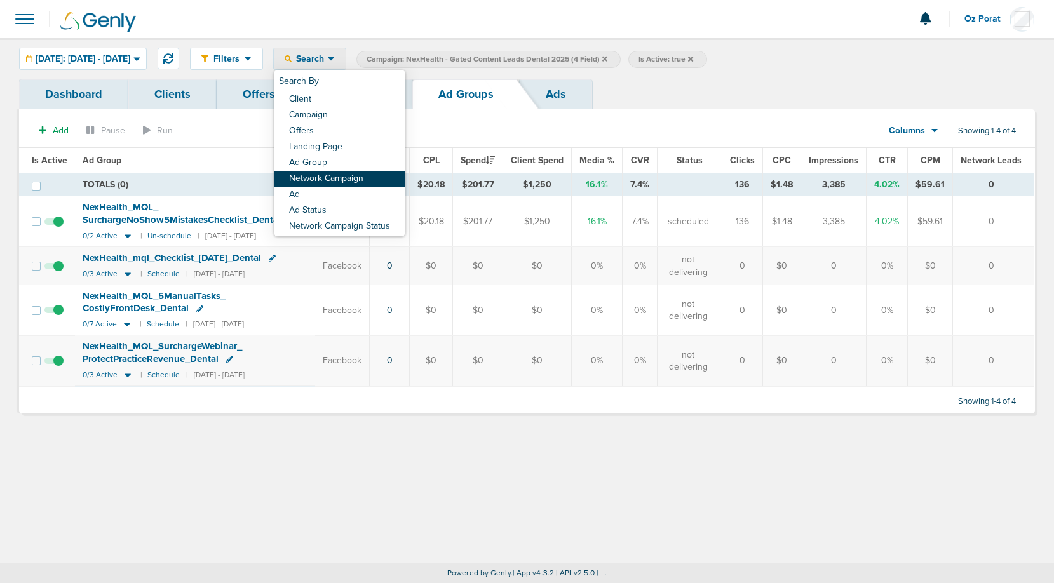
click at [358, 180] on link "Network Campaign" at bounding box center [340, 180] width 132 height 16
select select "netCmpName"
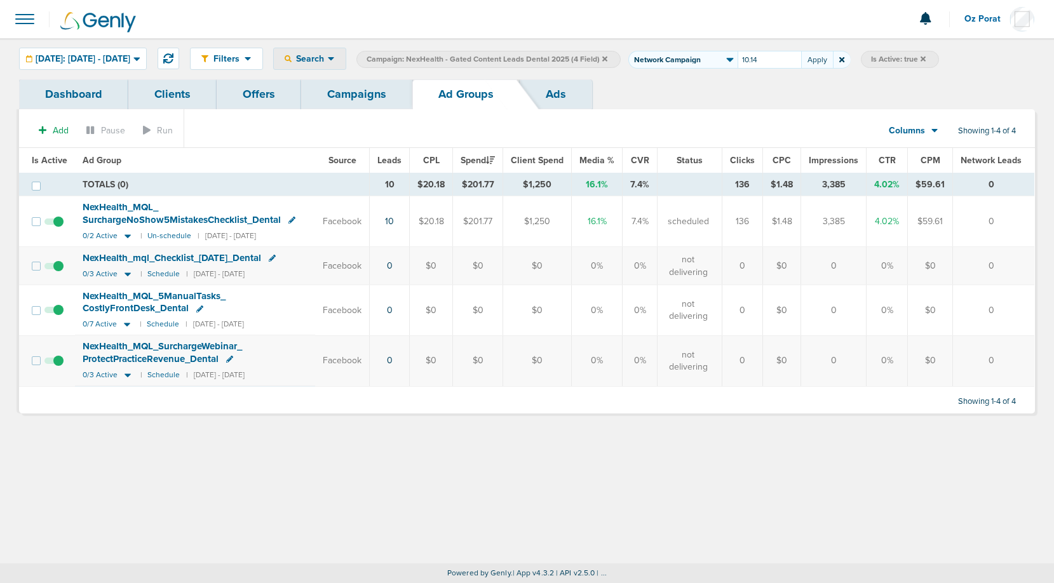
type input "10.14"
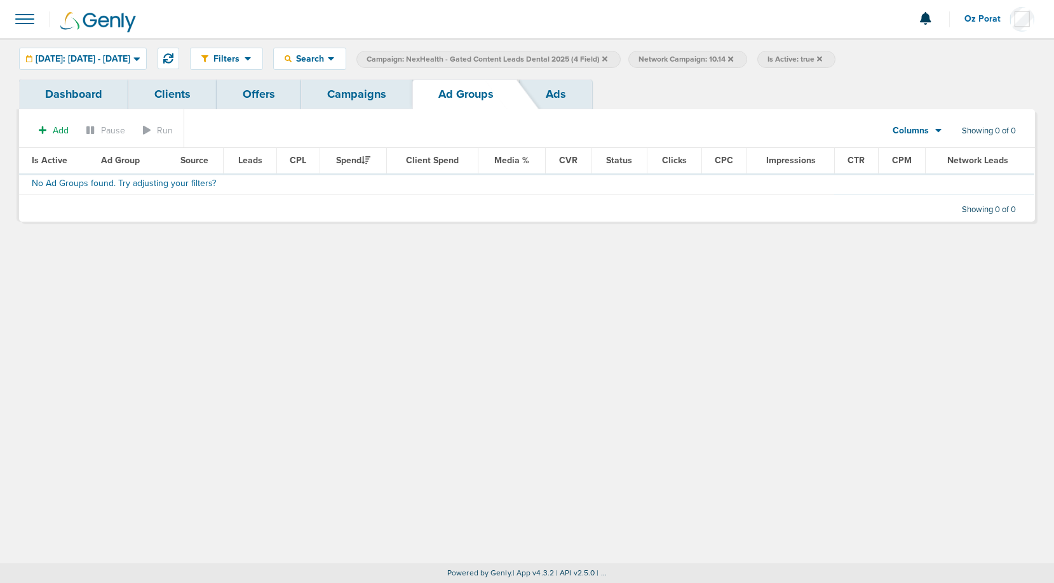
click at [822, 61] on icon at bounding box center [819, 59] width 5 height 8
